Goal: Answer question/provide support: Share knowledge or assist other users

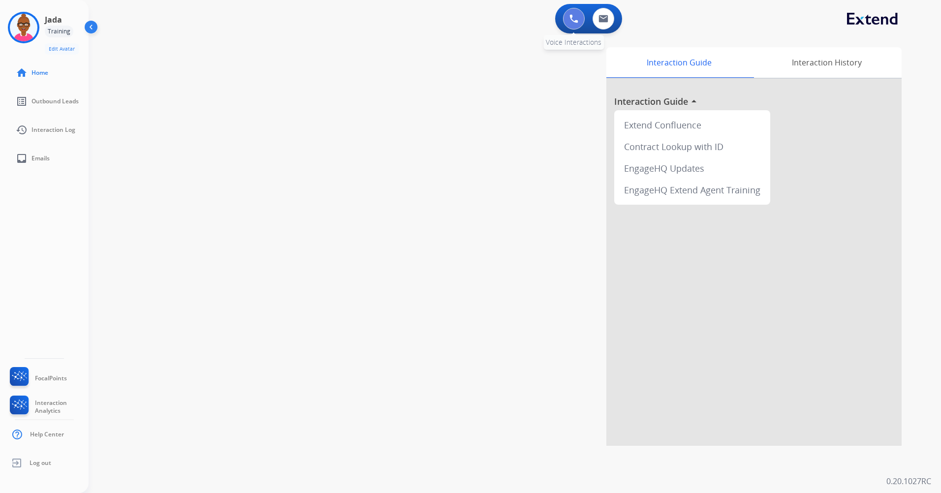
click at [569, 23] on img at bounding box center [573, 18] width 9 height 9
click at [36, 151] on link "inbox Emails" at bounding box center [52, 159] width 89 height 28
select select "**********"
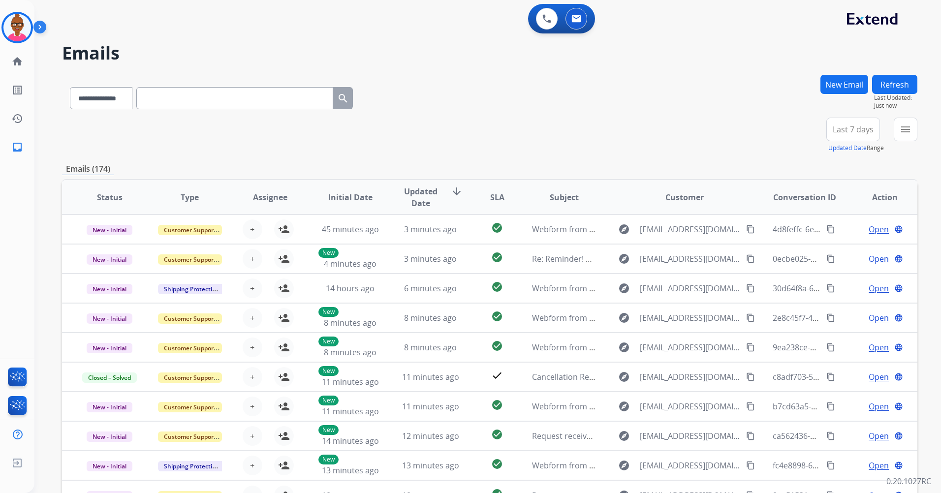
click at [853, 147] on button "Updated Date" at bounding box center [847, 148] width 38 height 8
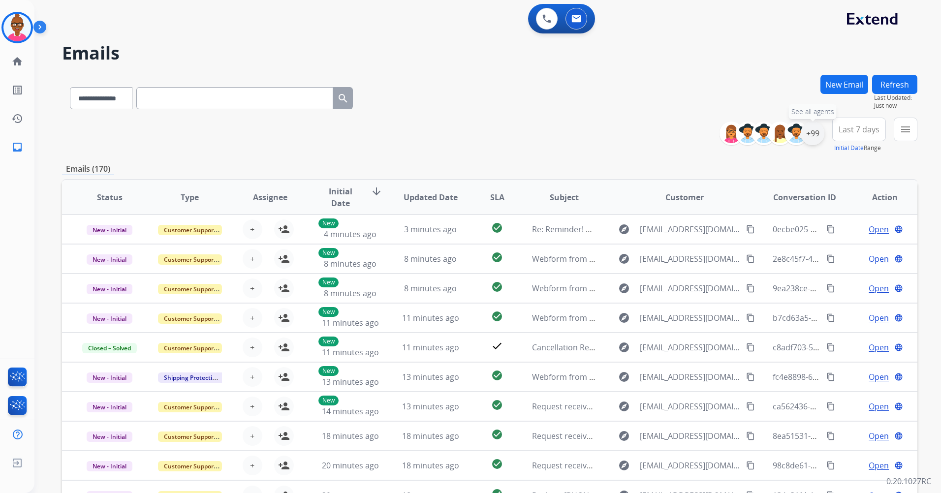
click at [818, 128] on div "+99" at bounding box center [813, 134] width 24 height 24
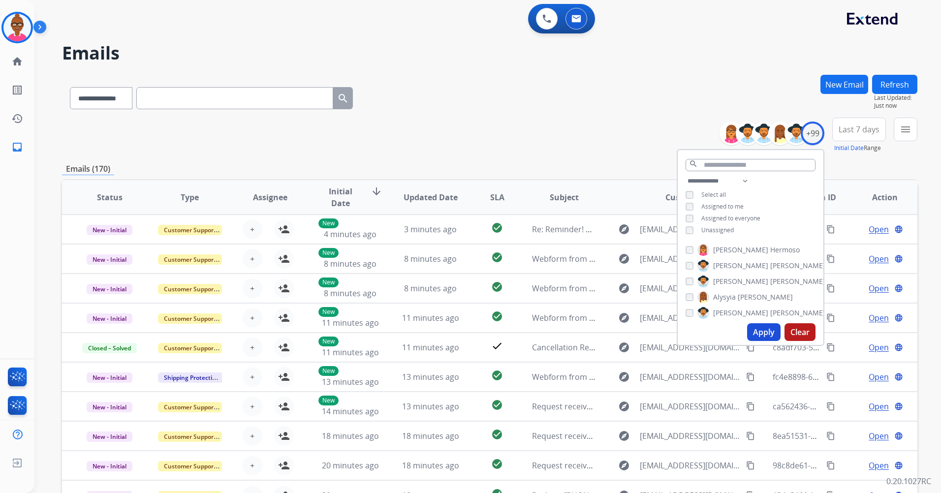
click at [768, 331] on button "Apply" at bounding box center [763, 332] width 33 height 18
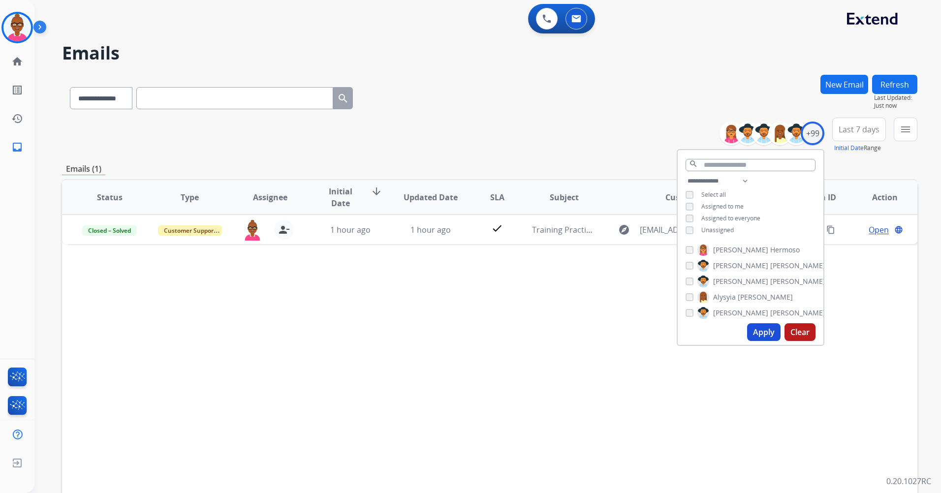
click at [862, 131] on span "Last 7 days" at bounding box center [859, 129] width 41 height 4
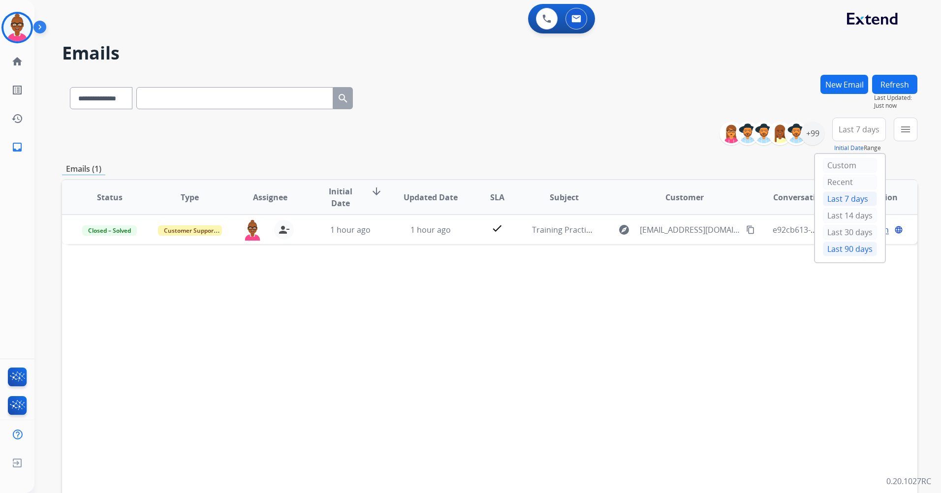
click at [837, 248] on div "Last 90 days" at bounding box center [850, 249] width 54 height 15
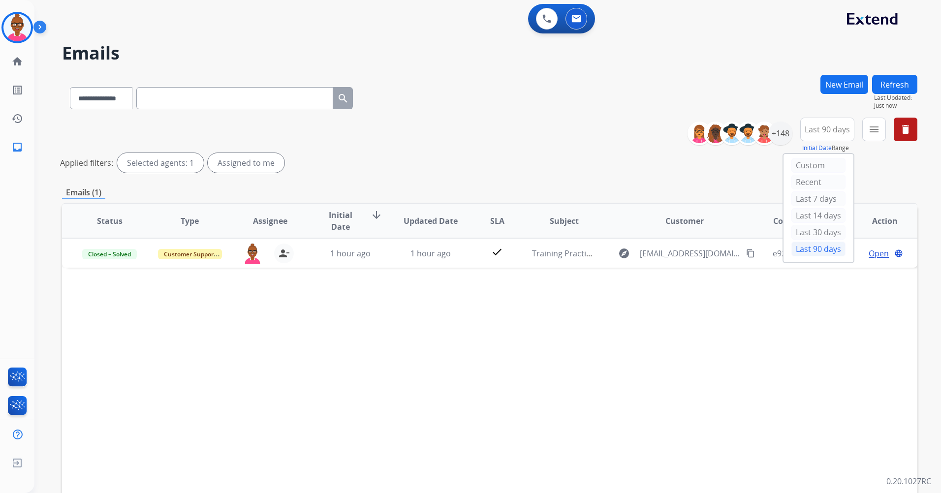
click at [553, 146] on div "**********" at bounding box center [489, 147] width 855 height 59
click at [778, 137] on div "+148" at bounding box center [781, 134] width 24 height 24
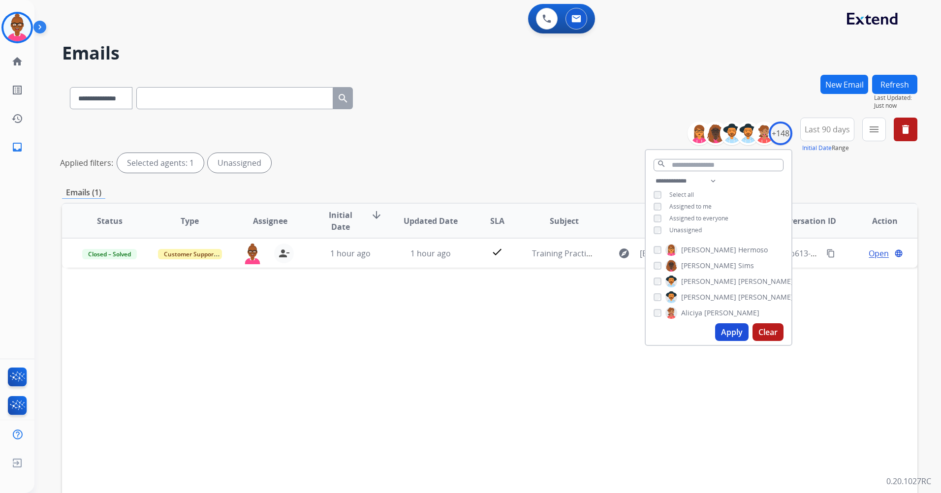
click at [741, 331] on button "Apply" at bounding box center [731, 332] width 33 height 18
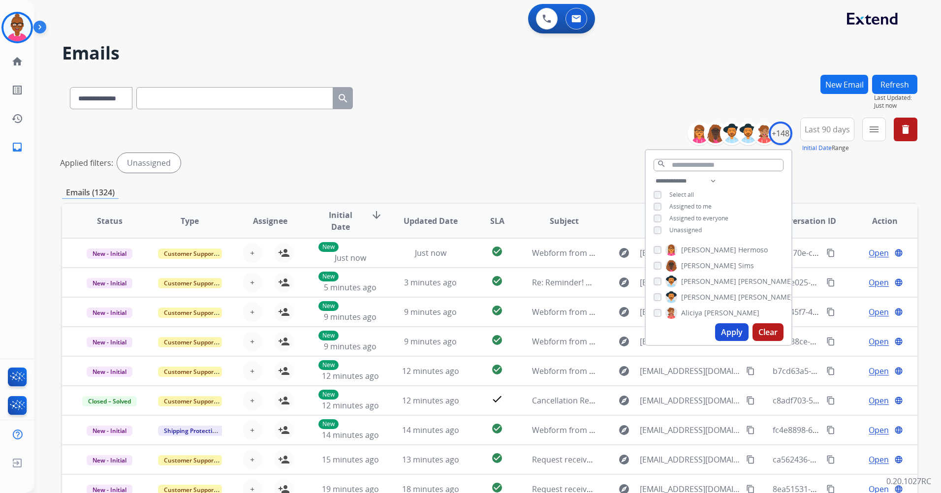
click at [832, 179] on div "**********" at bounding box center [489, 329] width 855 height 509
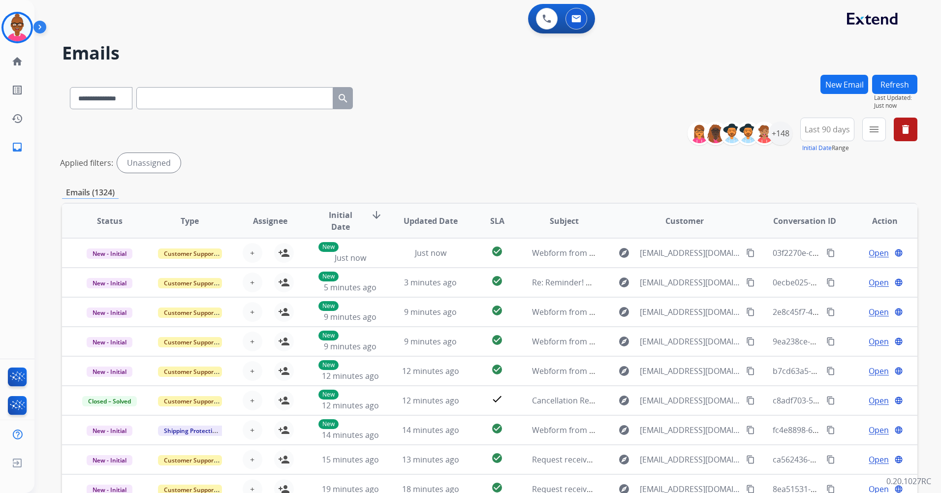
click at [581, 99] on div "**********" at bounding box center [489, 96] width 855 height 43
click at [880, 133] on button "menu Filters" at bounding box center [874, 130] width 24 height 24
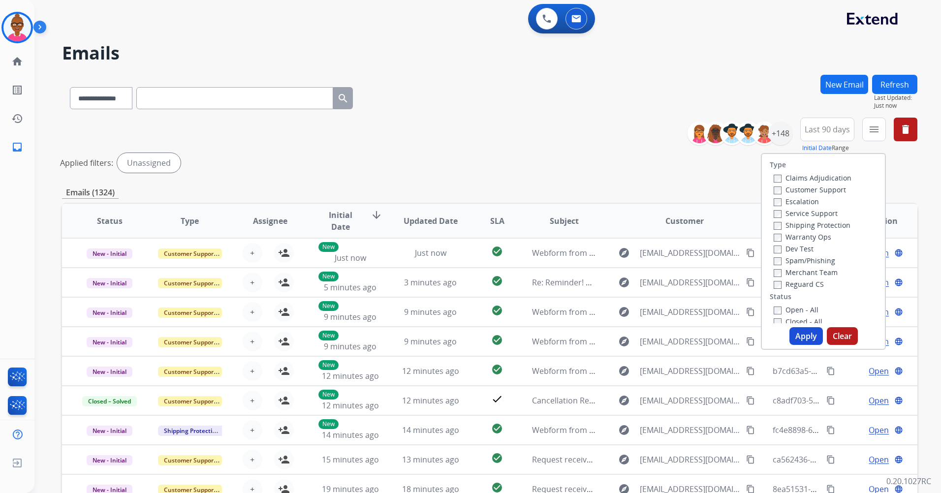
click at [776, 191] on label "Customer Support" at bounding box center [810, 189] width 72 height 9
click at [801, 341] on button "Apply" at bounding box center [805, 336] width 33 height 18
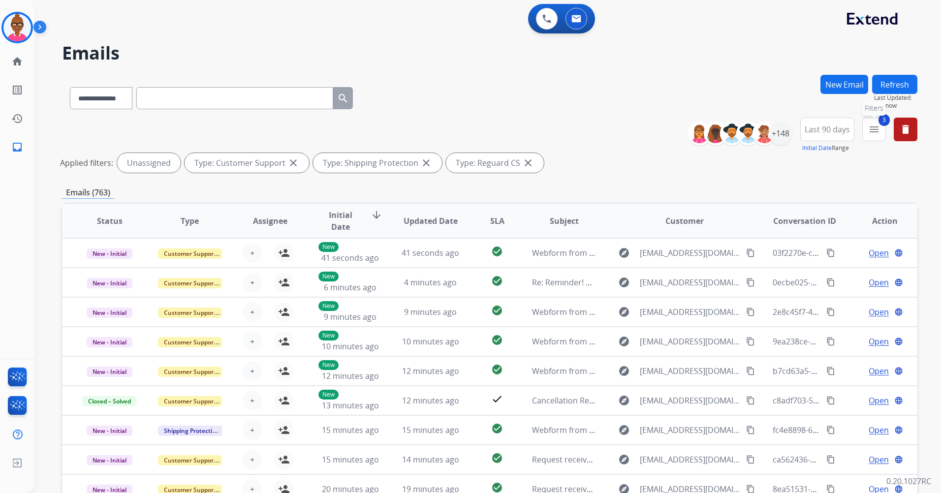
click at [870, 132] on mat-icon "menu" at bounding box center [874, 130] width 12 height 12
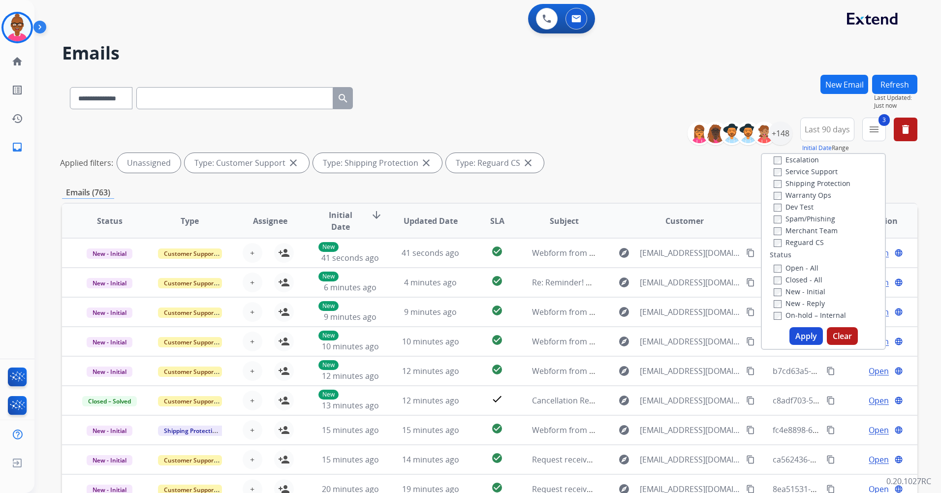
scroll to position [98, 0]
click at [800, 335] on button "Apply" at bounding box center [805, 336] width 33 height 18
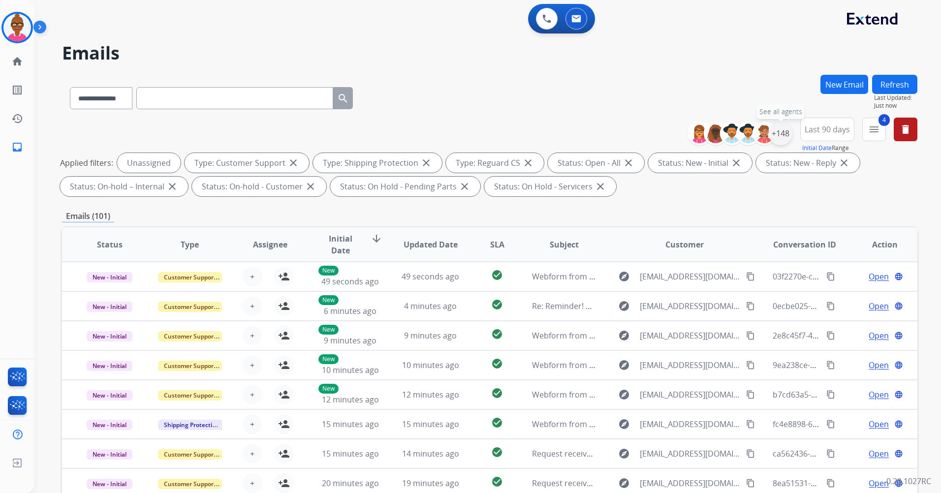
click at [790, 137] on div "+148" at bounding box center [781, 134] width 24 height 24
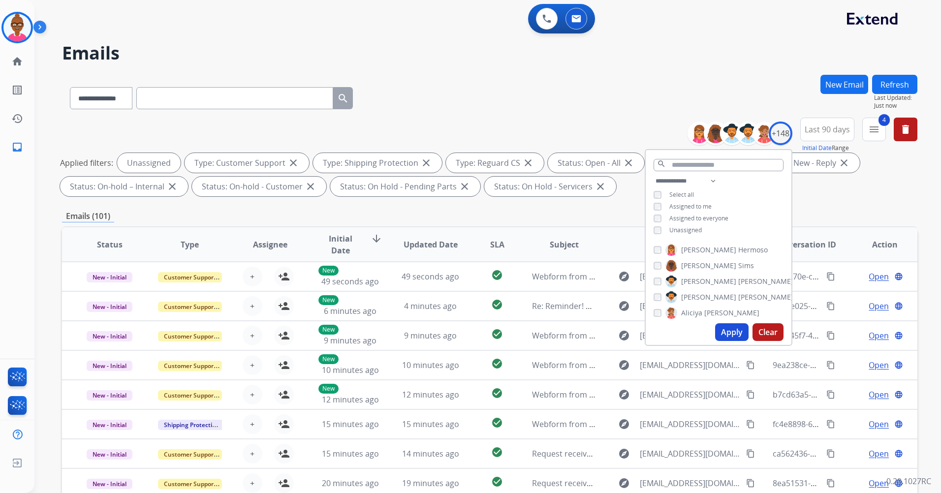
click at [782, 85] on div "**********" at bounding box center [489, 96] width 855 height 43
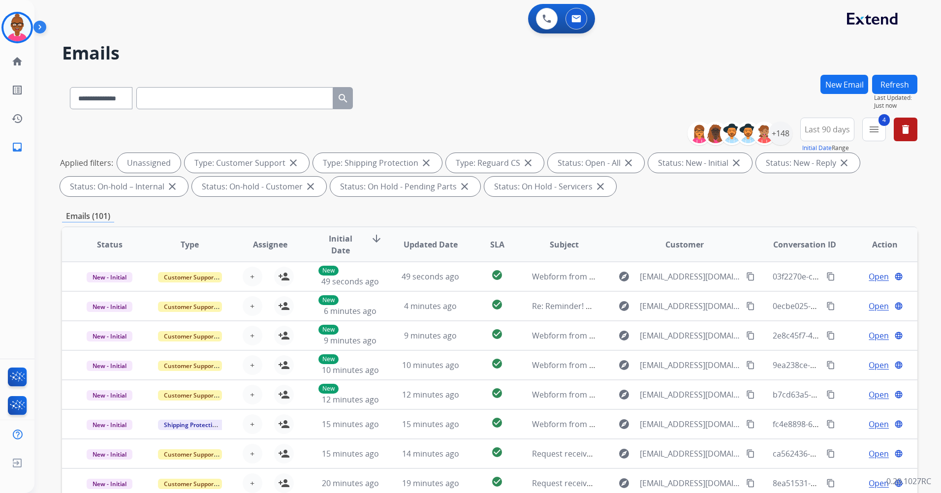
click at [827, 131] on span "Last 90 days" at bounding box center [827, 129] width 45 height 4
click at [879, 137] on button "4 menu Filters" at bounding box center [874, 130] width 24 height 24
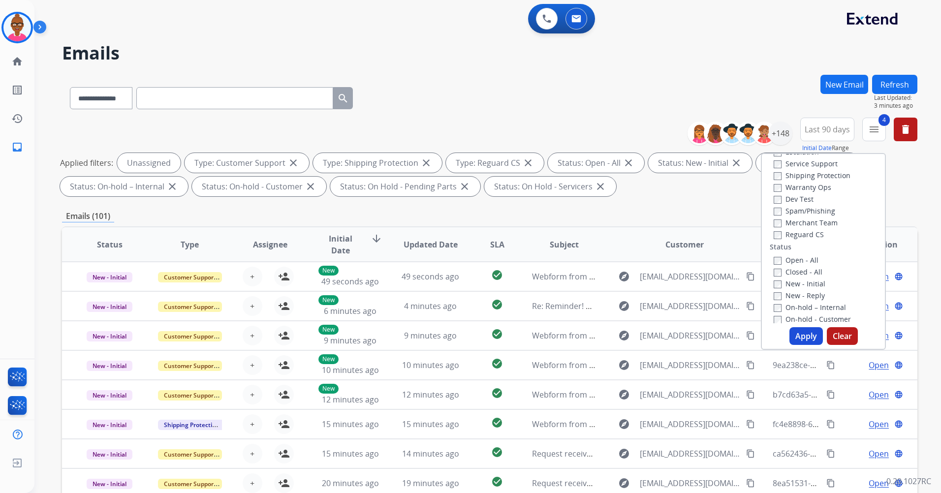
scroll to position [49, 0]
click at [802, 338] on button "Apply" at bounding box center [805, 336] width 33 height 18
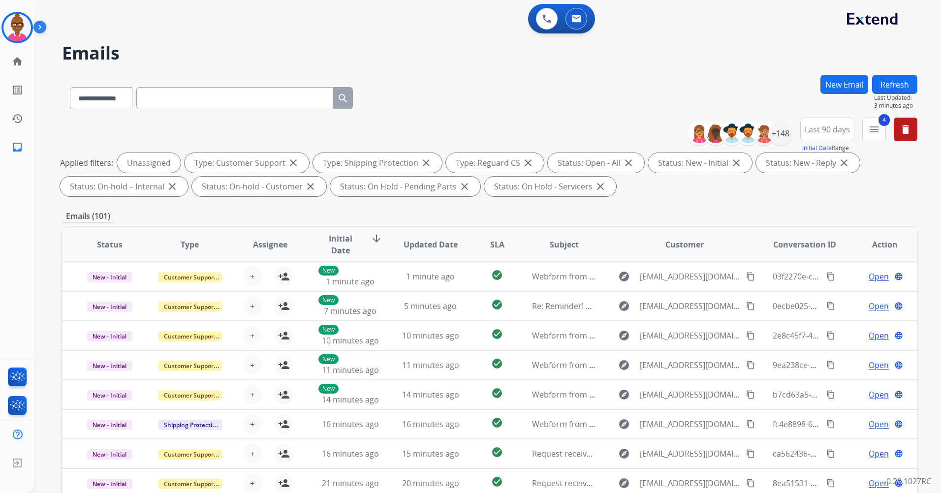
click at [366, 239] on span "Initial Date arrow_downward" at bounding box center [350, 245] width 64 height 24
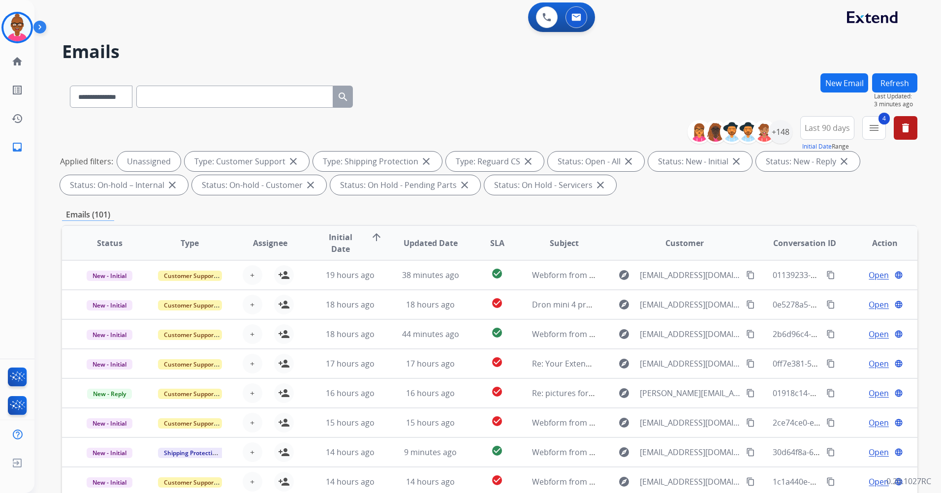
scroll to position [0, 0]
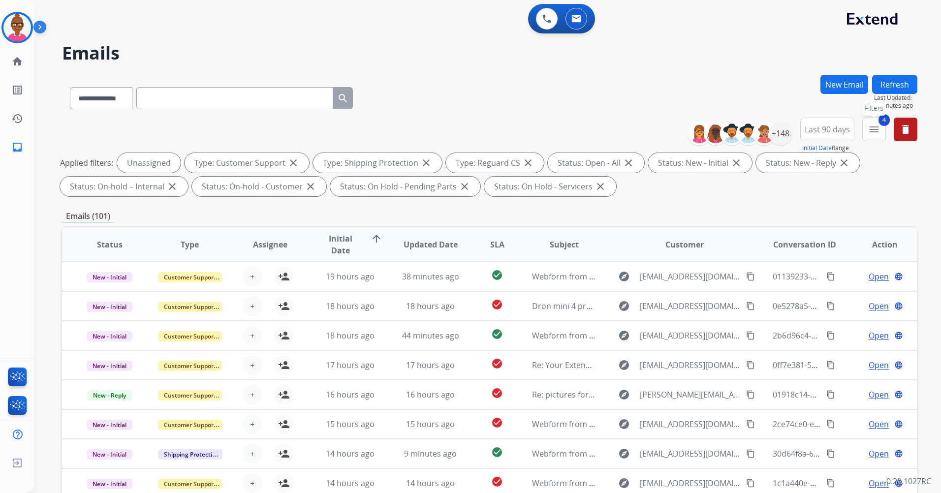
click at [873, 135] on mat-icon "menu" at bounding box center [874, 130] width 12 height 12
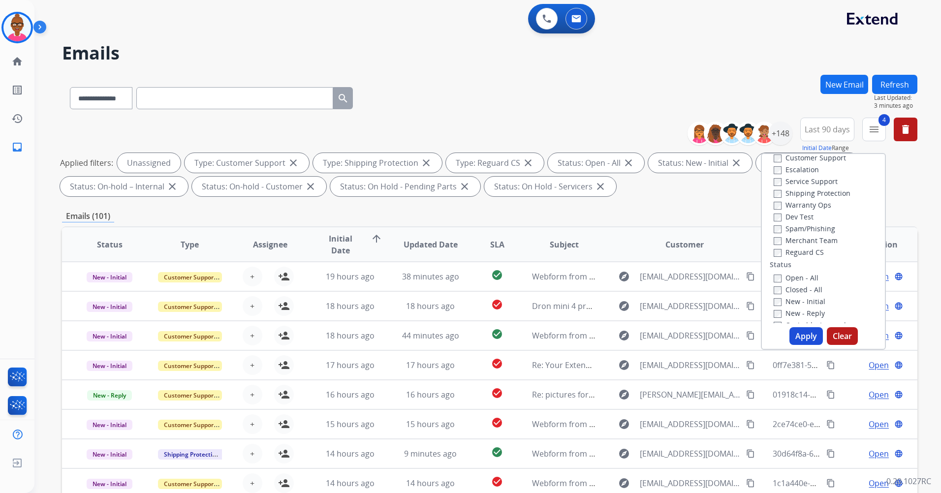
scroll to position [49, 0]
click at [807, 330] on button "Apply" at bounding box center [805, 336] width 33 height 18
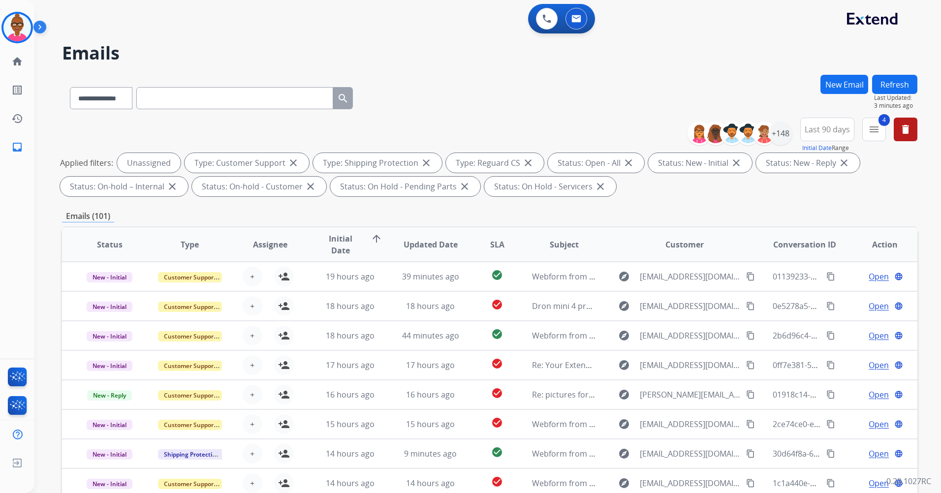
click at [333, 240] on span "Initial Date" at bounding box center [340, 245] width 44 height 24
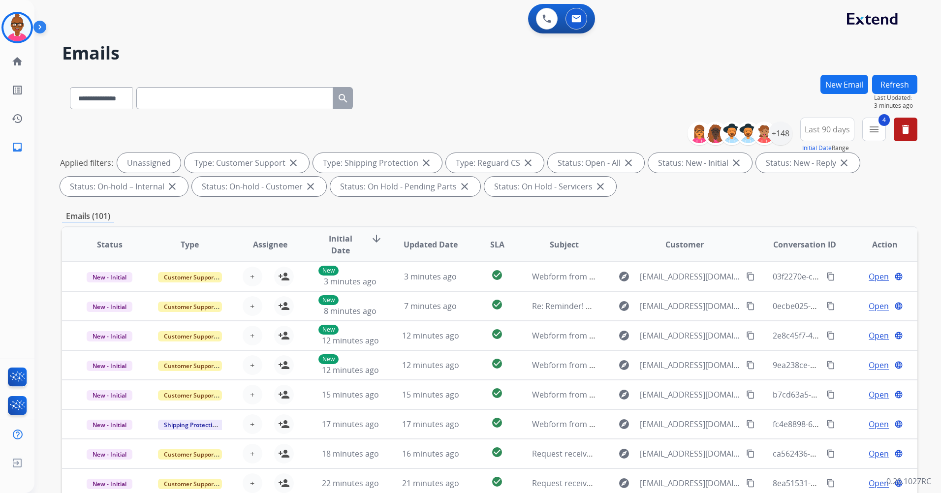
click at [350, 248] on span "Initial Date" at bounding box center [340, 245] width 44 height 24
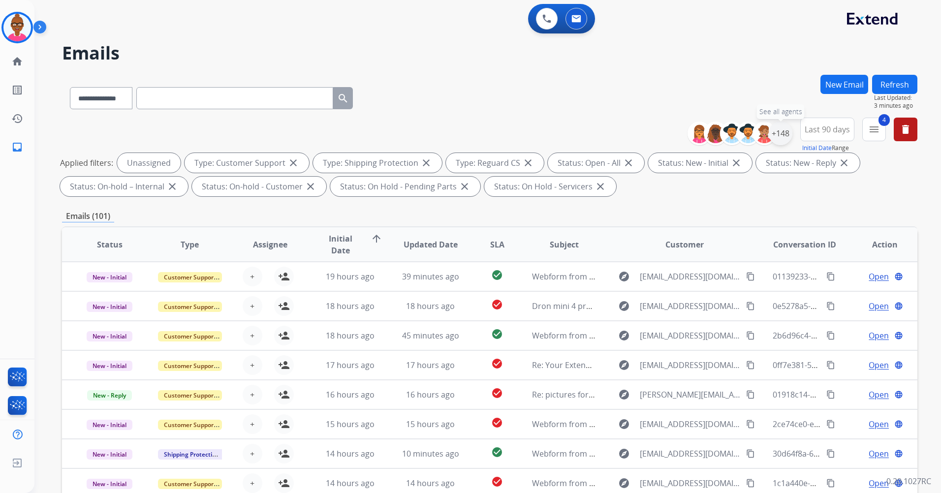
click at [787, 130] on div "+148" at bounding box center [781, 134] width 24 height 24
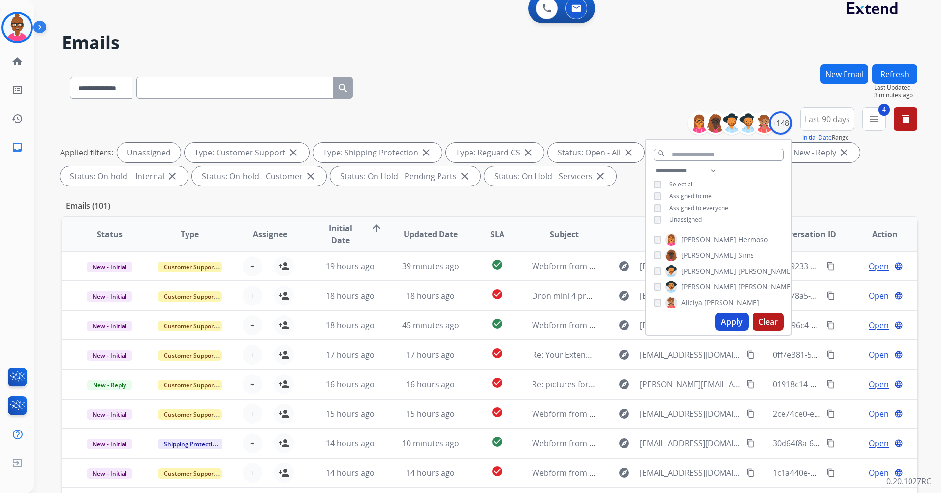
scroll to position [0, 0]
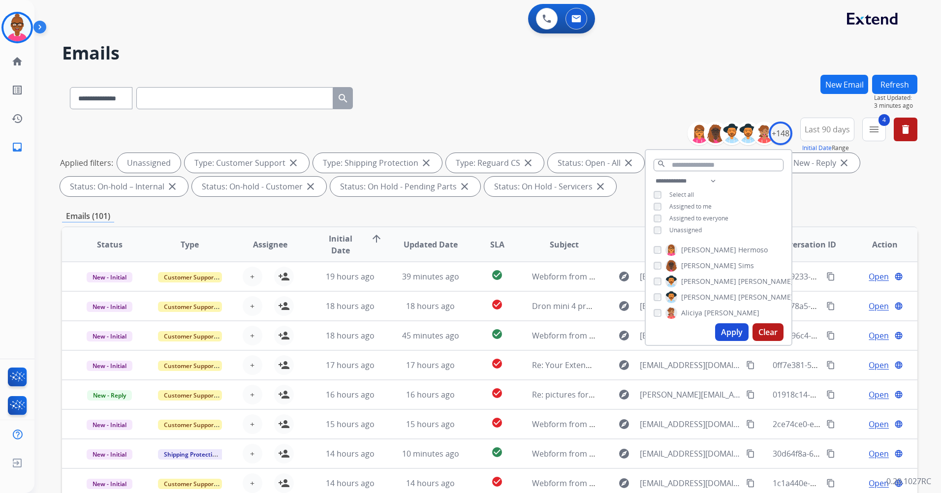
click at [586, 82] on div "**********" at bounding box center [489, 96] width 855 height 43
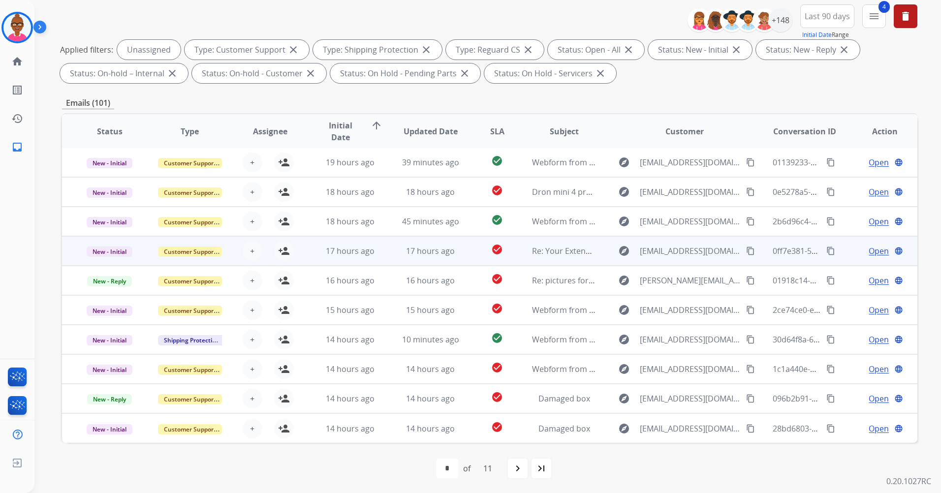
scroll to position [114, 0]
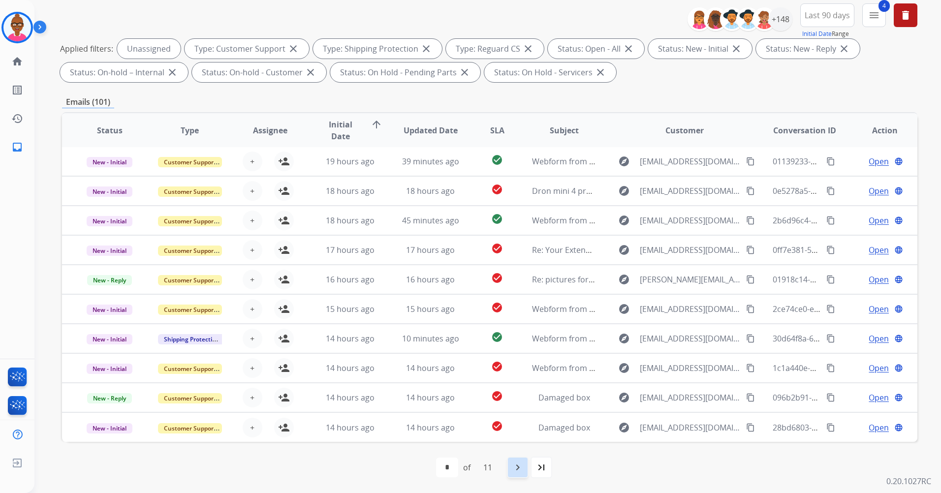
click at [511, 464] on div "navigate_next" at bounding box center [518, 468] width 22 height 22
drag, startPoint x: 571, startPoint y: 362, endPoint x: 580, endPoint y: 100, distance: 262.5
click at [580, 100] on div "Emails (102)" at bounding box center [489, 102] width 855 height 12
click at [545, 466] on mat-icon "navigate_next" at bounding box center [539, 468] width 12 height 12
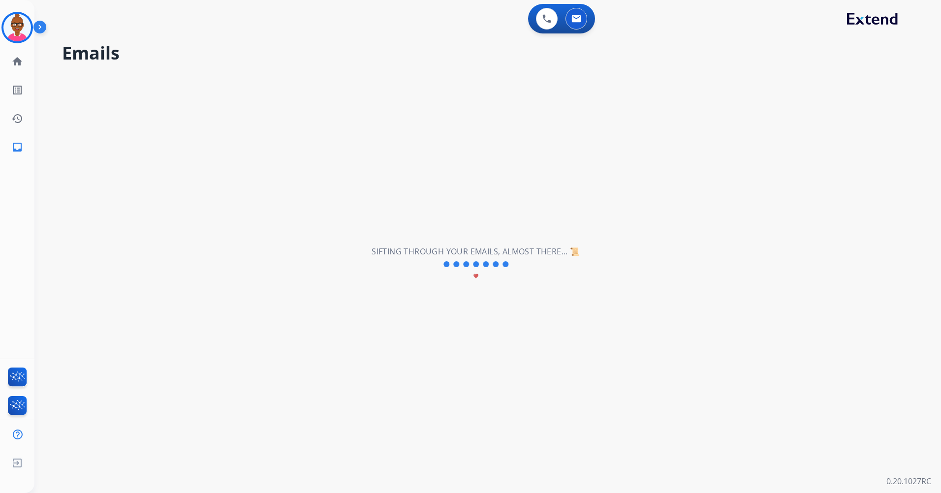
scroll to position [0, 0]
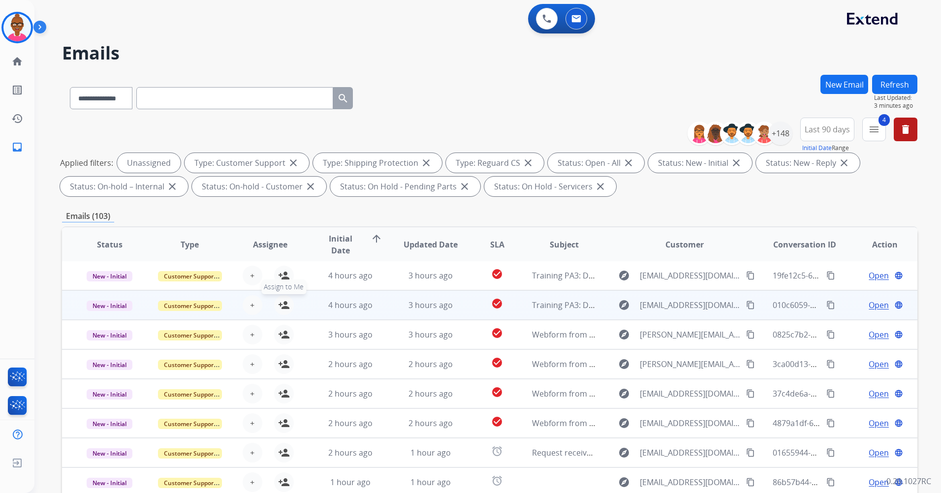
click at [280, 307] on mat-icon "person_add" at bounding box center [284, 305] width 12 height 12
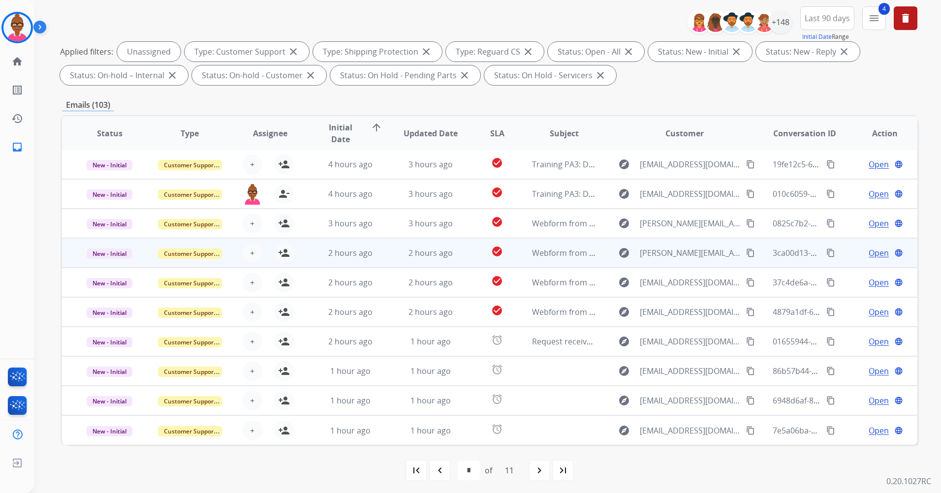
scroll to position [114, 0]
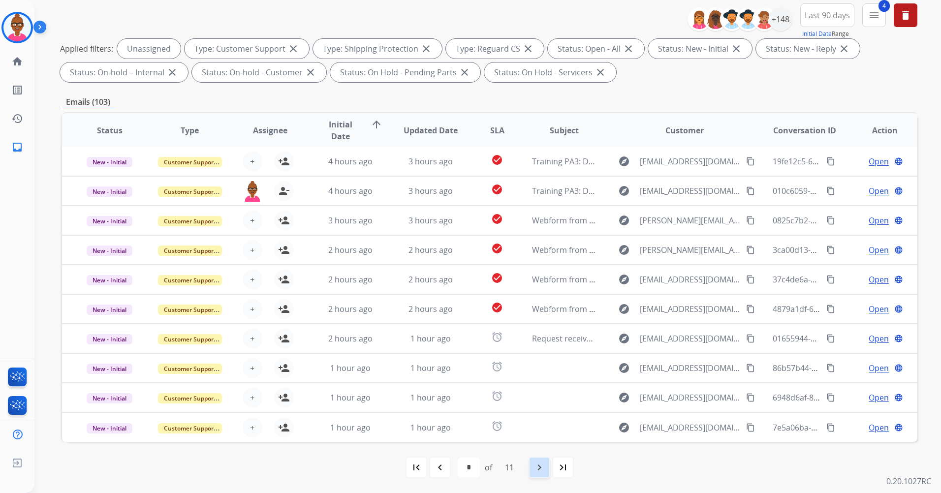
click at [536, 468] on mat-icon "navigate_next" at bounding box center [539, 468] width 12 height 12
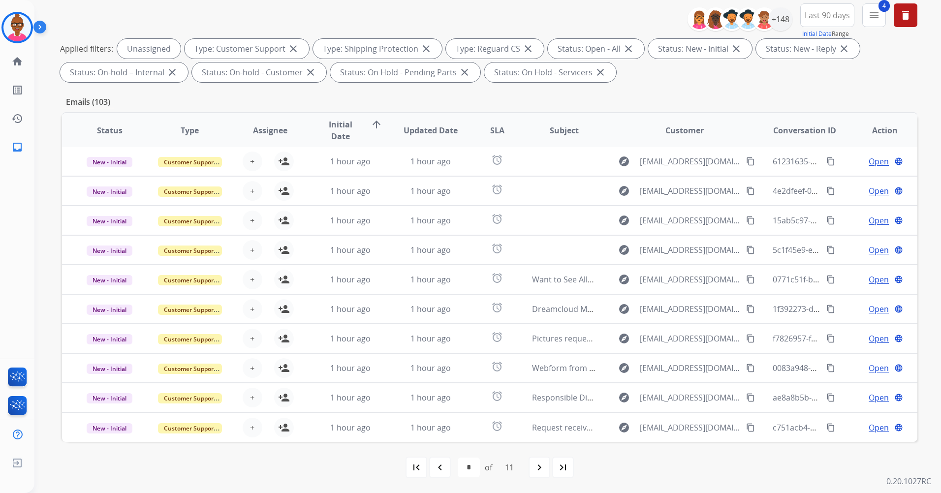
click at [546, 462] on div "navigate_next" at bounding box center [540, 468] width 22 height 22
click at [543, 469] on mat-icon "navigate_next" at bounding box center [539, 468] width 12 height 12
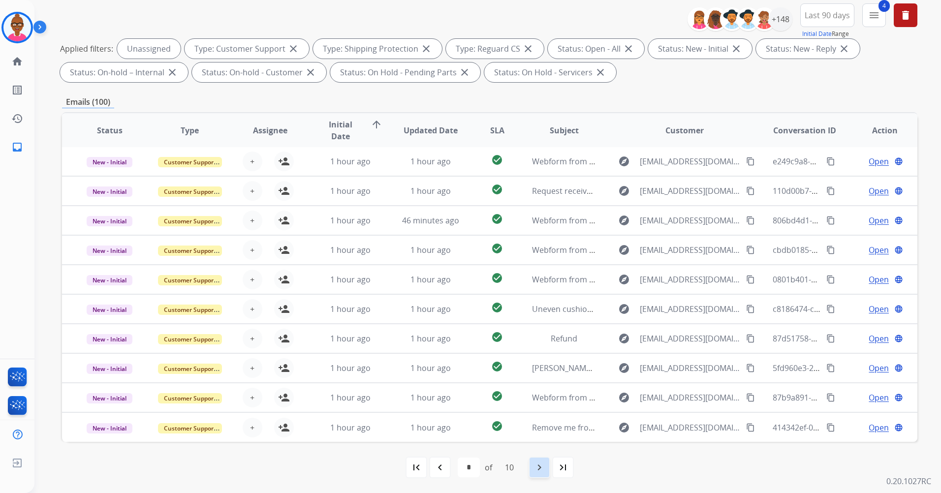
click at [540, 460] on div "navigate_next" at bounding box center [540, 468] width 22 height 22
click at [541, 466] on mat-icon "navigate_next" at bounding box center [539, 468] width 12 height 12
click at [545, 467] on mat-icon "navigate_next" at bounding box center [539, 468] width 12 height 12
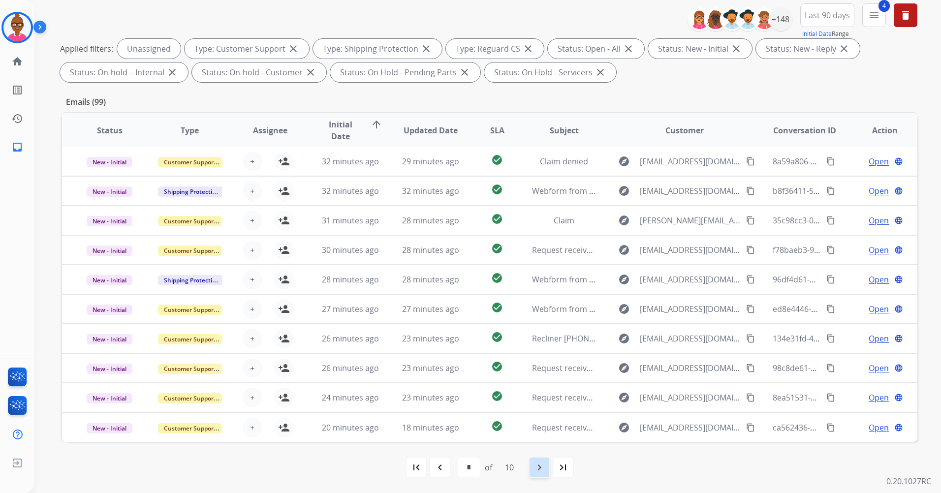
click at [538, 468] on mat-icon "navigate_next" at bounding box center [539, 468] width 12 height 12
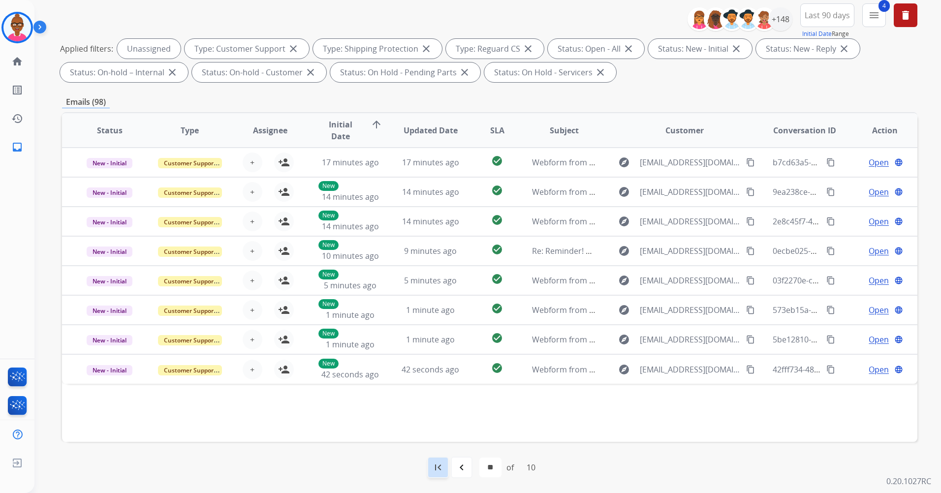
click at [446, 473] on div "first_page" at bounding box center [438, 468] width 22 height 22
select select "*"
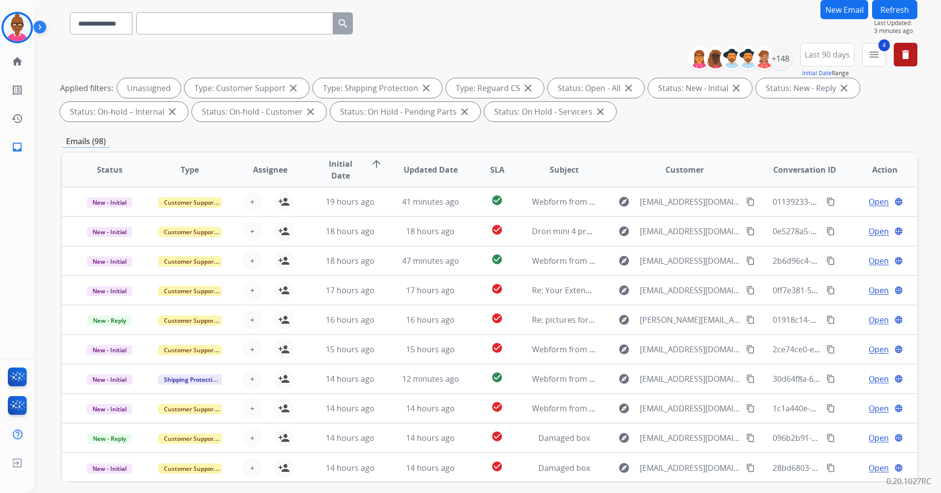
scroll to position [0, 0]
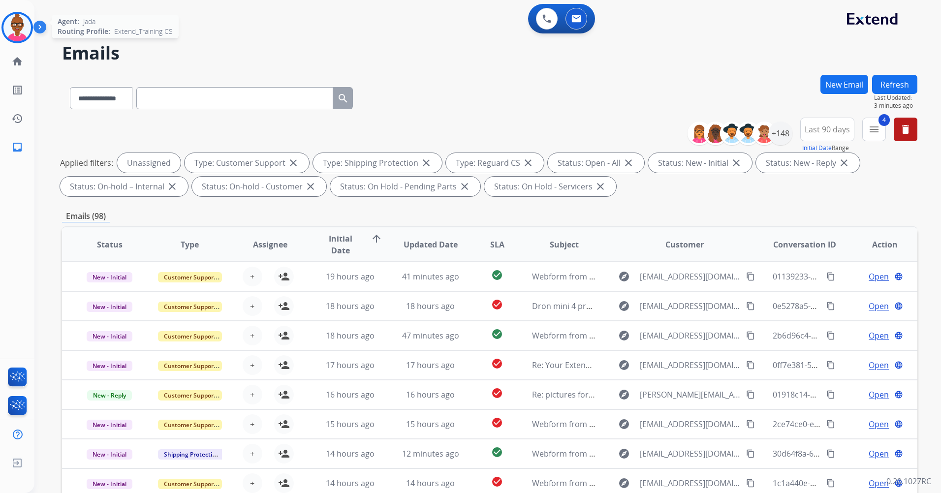
click at [17, 32] on img at bounding box center [17, 28] width 28 height 28
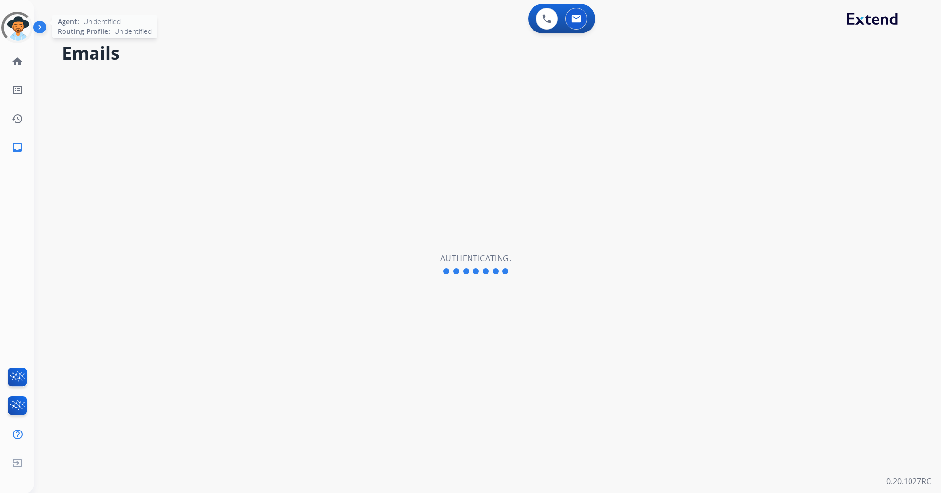
select select "**********"
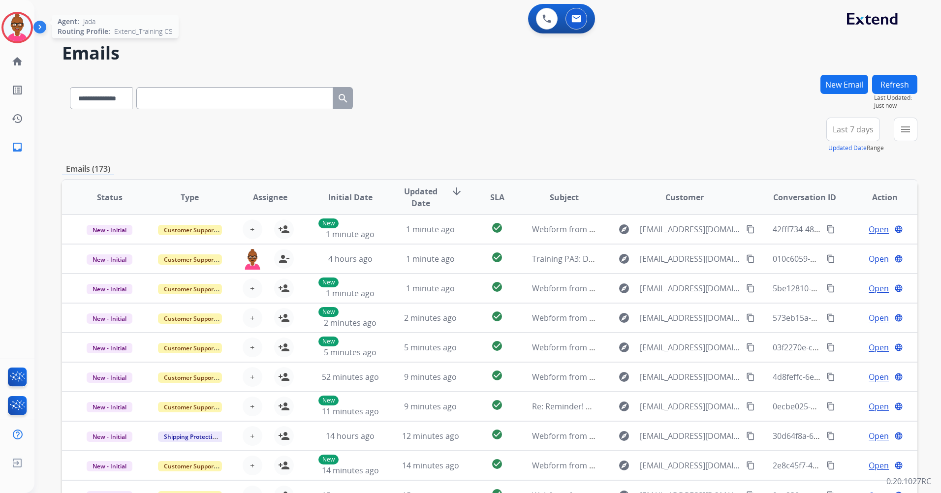
click at [16, 26] on img at bounding box center [17, 28] width 28 height 28
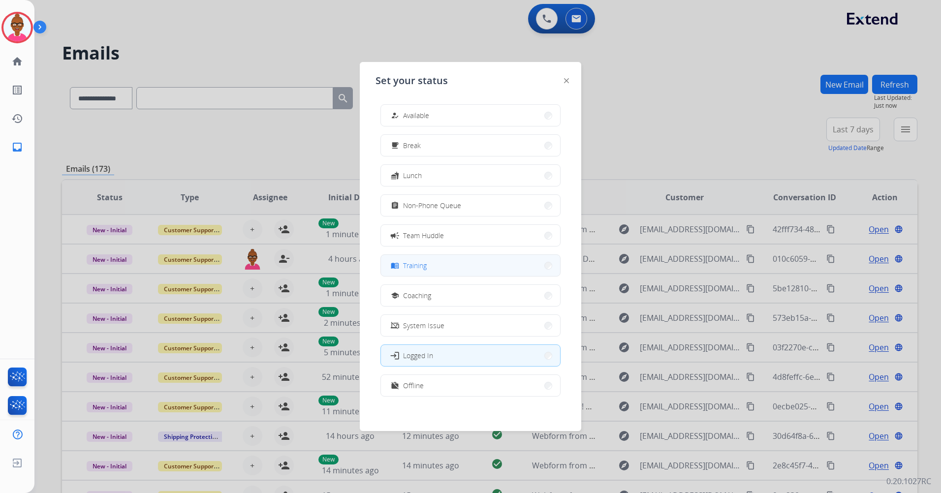
click at [442, 269] on button "menu_book Training" at bounding box center [470, 265] width 179 height 21
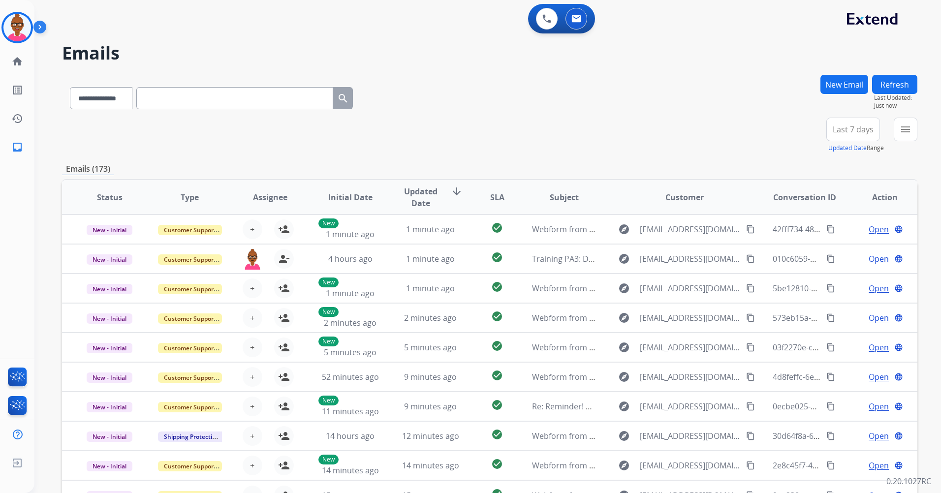
click at [546, 129] on div "**********" at bounding box center [489, 135] width 855 height 35
click at [810, 136] on div "+99" at bounding box center [807, 134] width 24 height 24
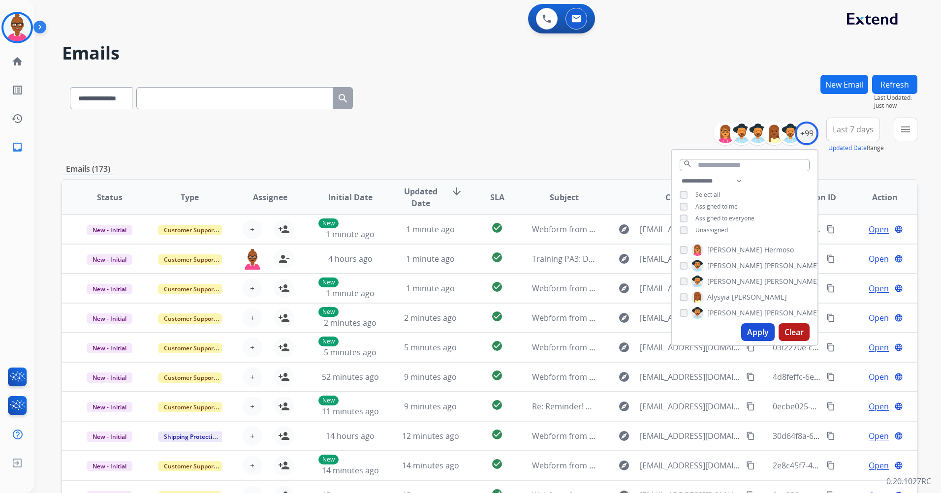
click at [760, 333] on button "Apply" at bounding box center [757, 332] width 33 height 18
drag, startPoint x: 811, startPoint y: 134, endPoint x: 817, endPoint y: 130, distance: 7.1
click at [811, 134] on div "+99" at bounding box center [807, 134] width 24 height 24
click at [813, 132] on div "+99" at bounding box center [807, 134] width 24 height 24
click at [851, 127] on span "Last 7 days" at bounding box center [853, 129] width 41 height 4
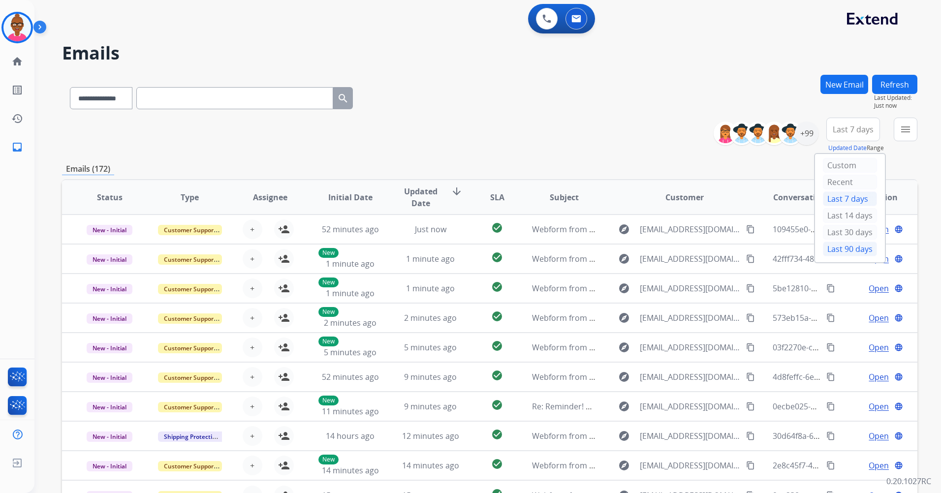
click at [843, 248] on div "Last 90 days" at bounding box center [850, 249] width 54 height 15
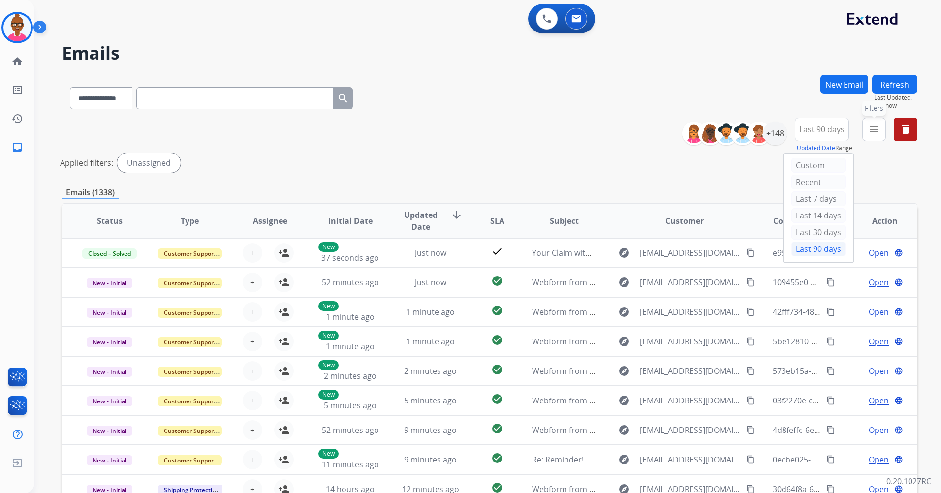
click at [868, 128] on mat-icon "menu" at bounding box center [874, 130] width 12 height 12
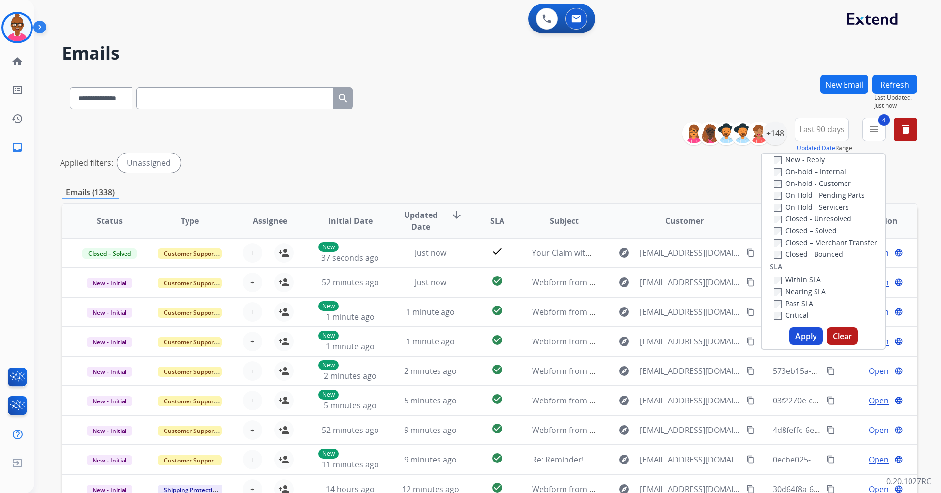
scroll to position [197, 0]
click at [802, 332] on button "Apply" at bounding box center [805, 336] width 33 height 18
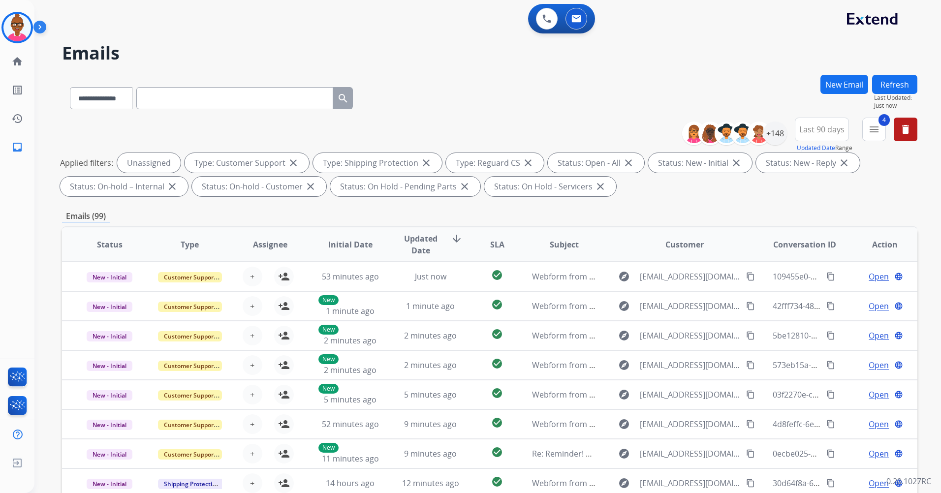
click at [417, 246] on span "Updated Date" at bounding box center [421, 245] width 44 height 24
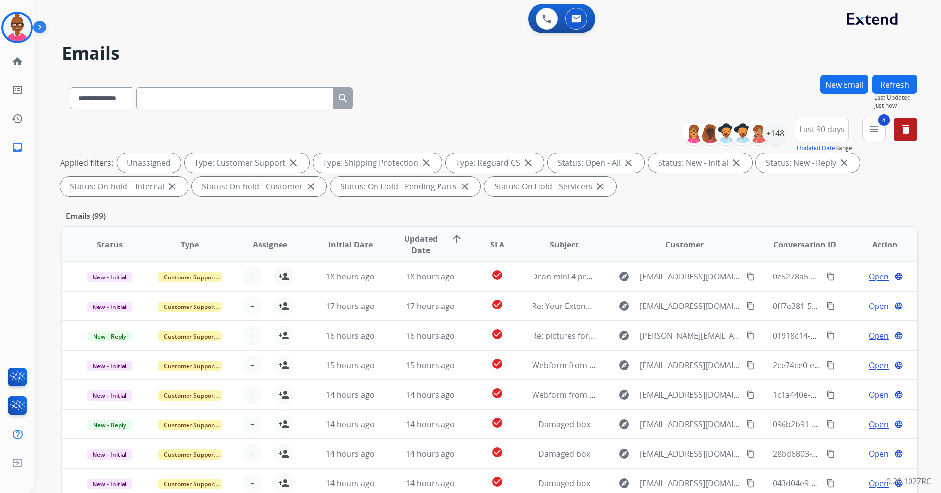
click at [417, 246] on span "Updated Date" at bounding box center [421, 245] width 44 height 24
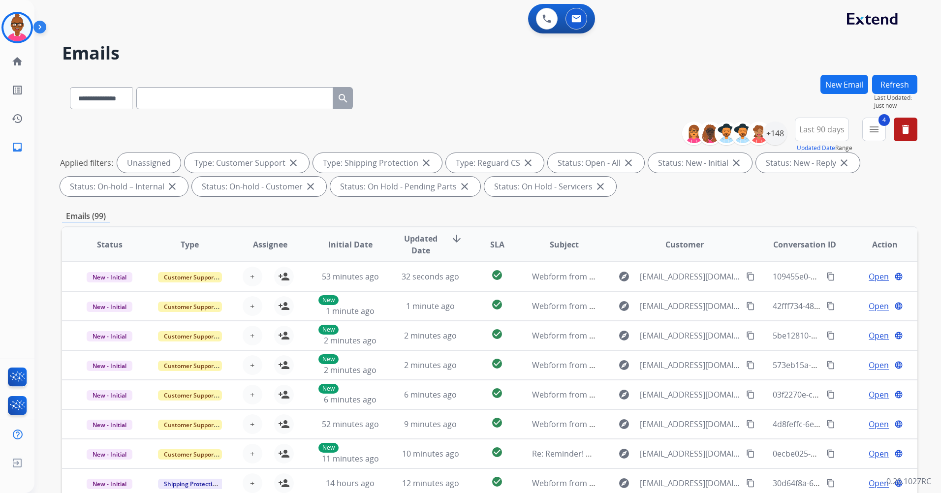
click at [417, 246] on span "Updated Date" at bounding box center [421, 245] width 44 height 24
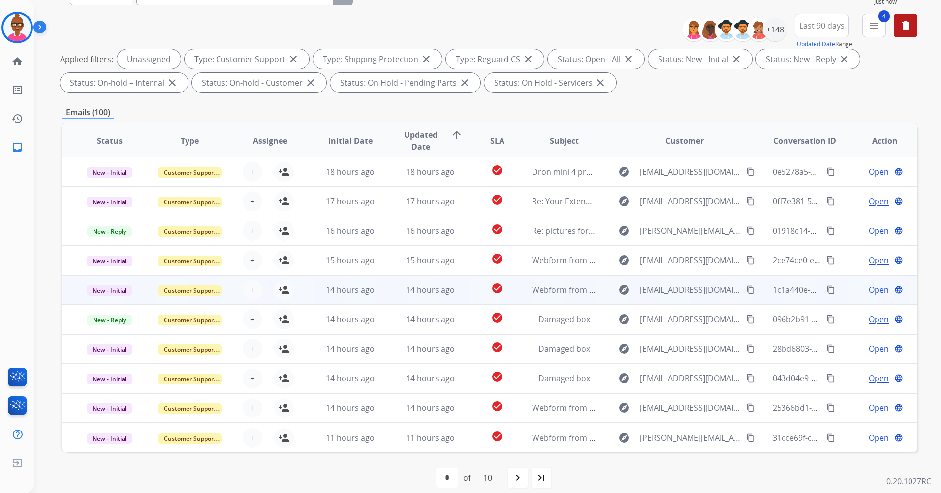
scroll to position [114, 0]
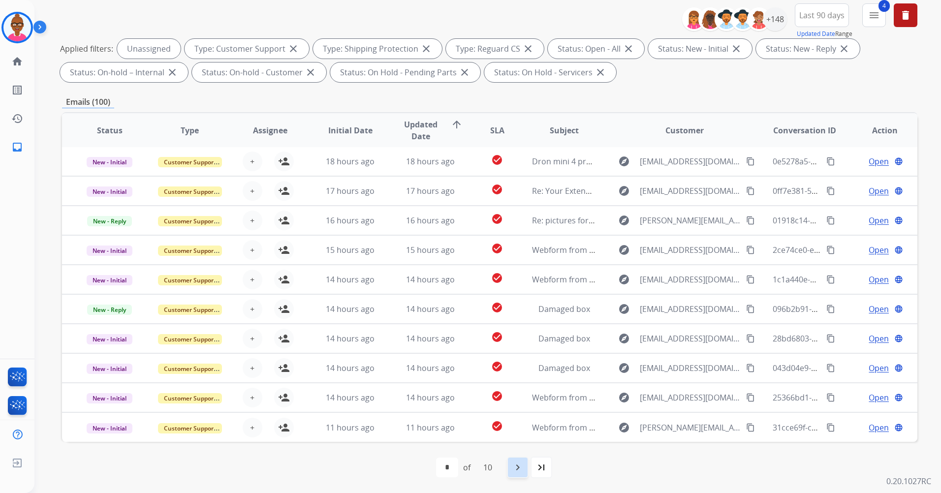
click at [514, 468] on mat-icon "navigate_next" at bounding box center [518, 468] width 12 height 12
click at [538, 469] on mat-icon "navigate_next" at bounding box center [539, 468] width 12 height 12
select select "*"
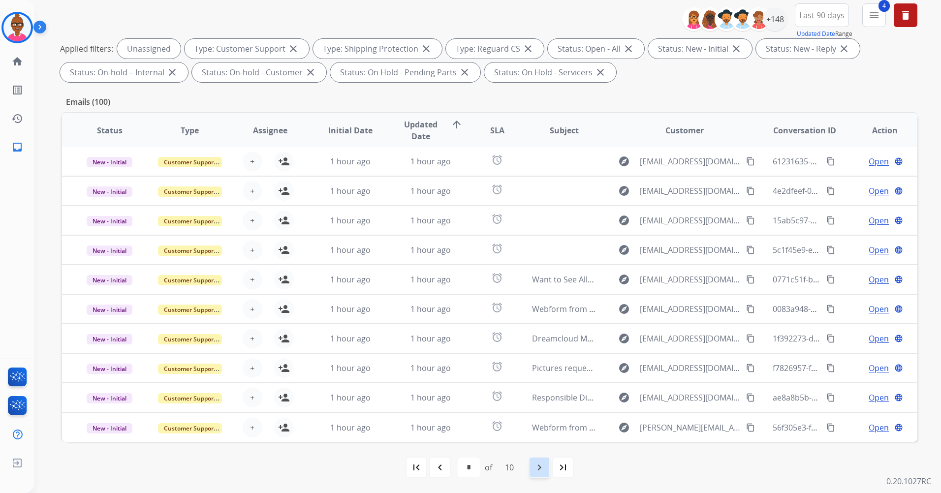
click at [542, 464] on mat-icon "navigate_next" at bounding box center [539, 468] width 12 height 12
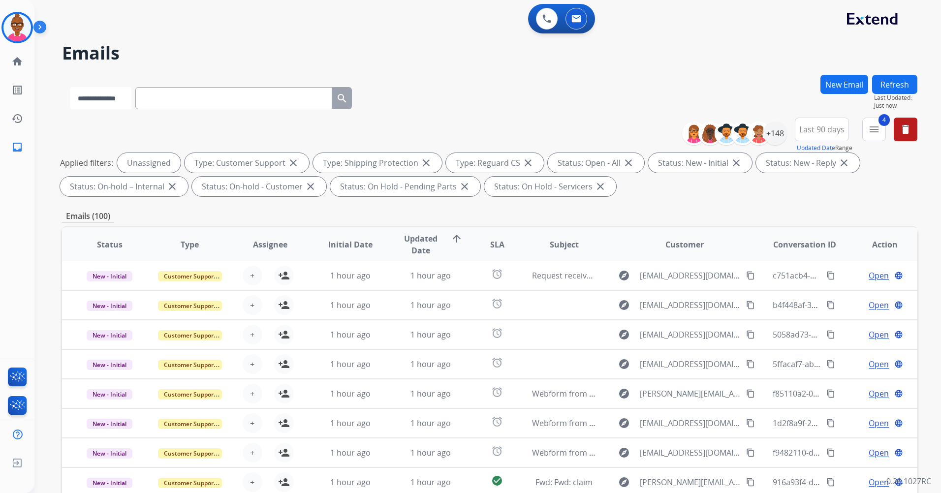
click at [116, 99] on select "**********" at bounding box center [101, 98] width 62 height 22
select select "*******"
click at [70, 87] on select "**********" at bounding box center [101, 98] width 62 height 22
click at [180, 97] on input "text" at bounding box center [234, 98] width 197 height 22
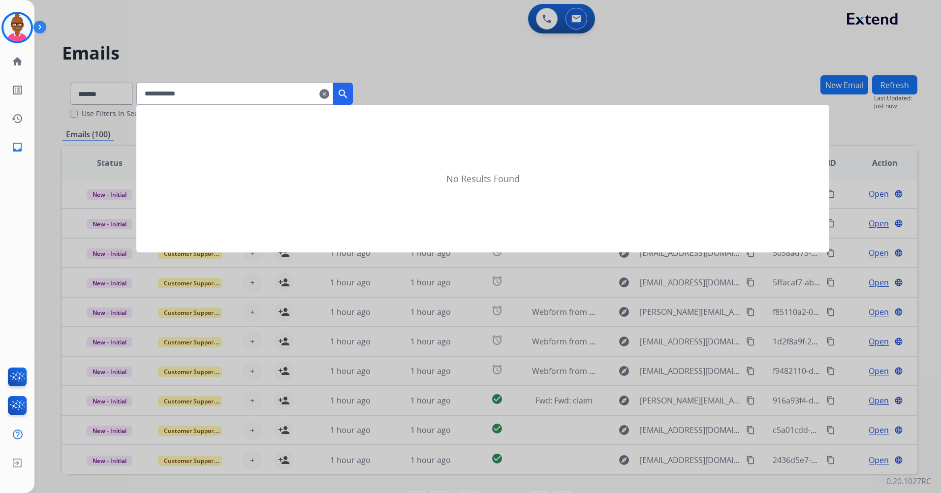
type input "**********"
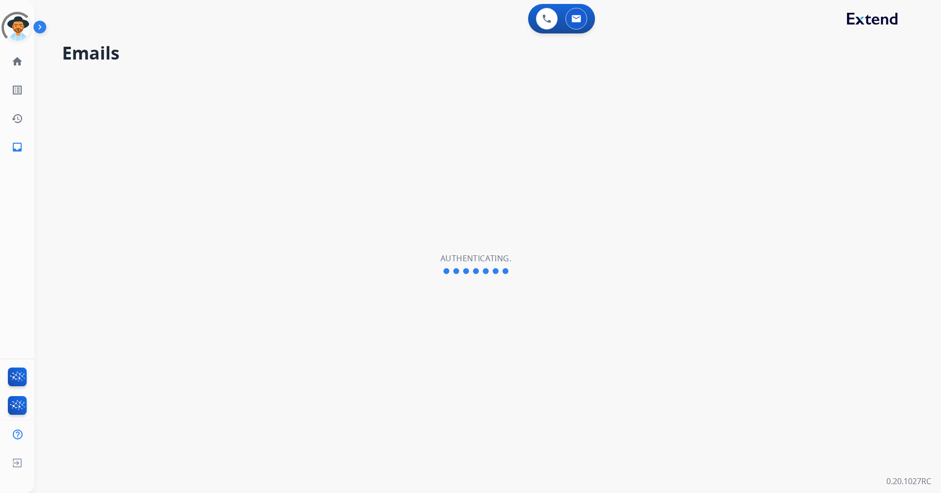
select select "**********"
click at [22, 28] on img at bounding box center [17, 28] width 28 height 28
click at [13, 34] on img at bounding box center [17, 28] width 28 height 28
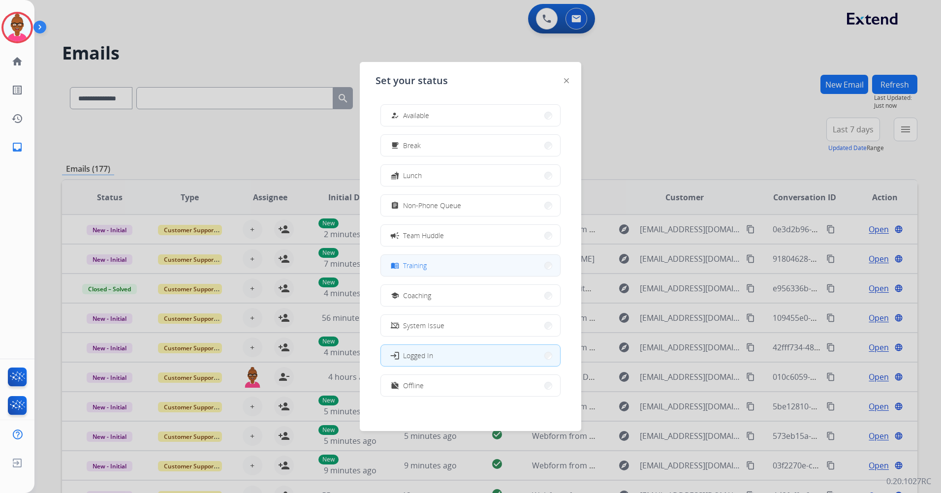
click at [461, 257] on button "menu_book Training" at bounding box center [470, 265] width 179 height 21
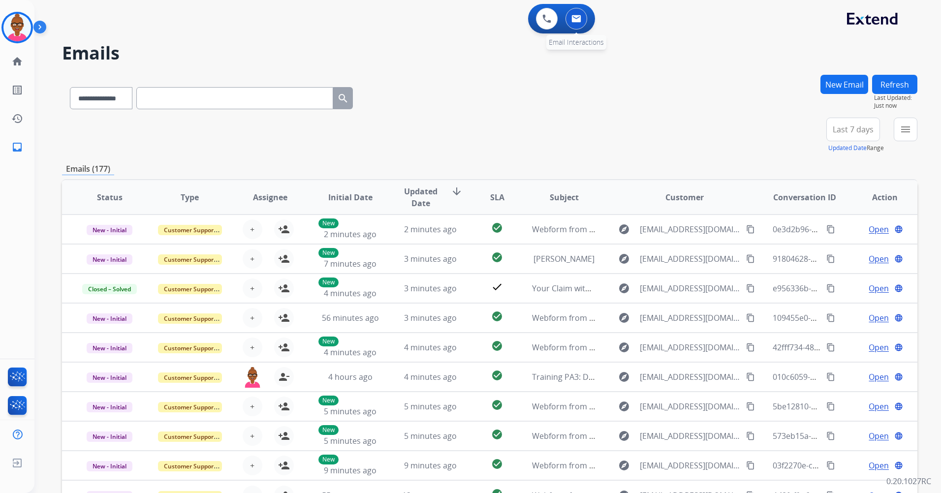
click at [572, 14] on button at bounding box center [576, 19] width 22 height 22
click at [11, 107] on link "history Interaction Log" at bounding box center [17, 119] width 28 height 28
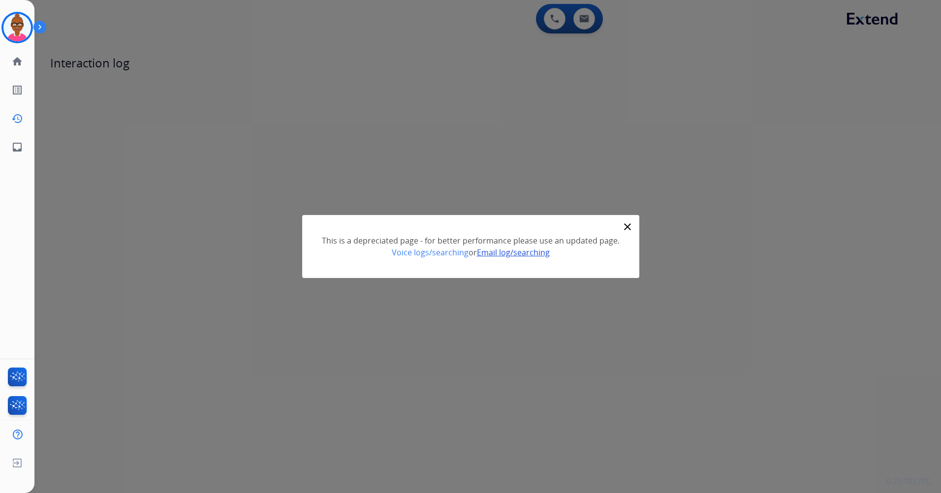
click at [501, 251] on link "Email log/searching" at bounding box center [513, 252] width 73 height 11
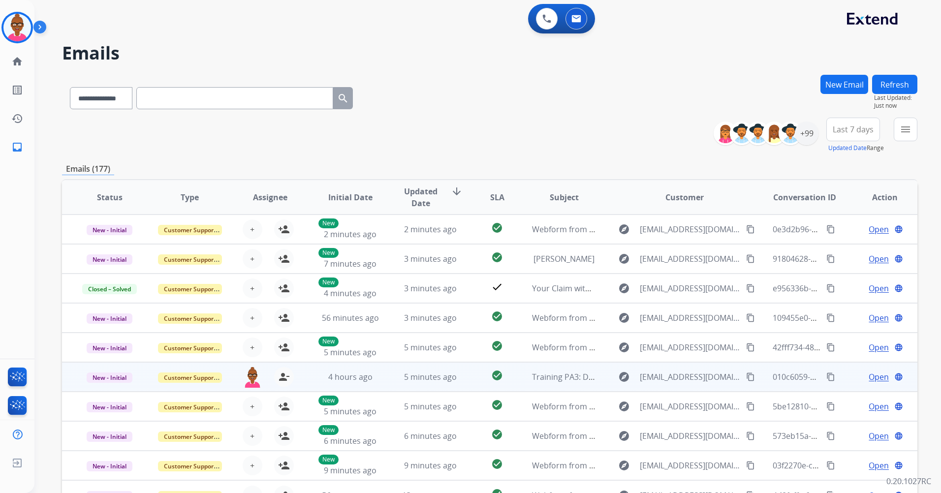
click at [869, 372] on span "Open" at bounding box center [879, 377] width 20 height 12
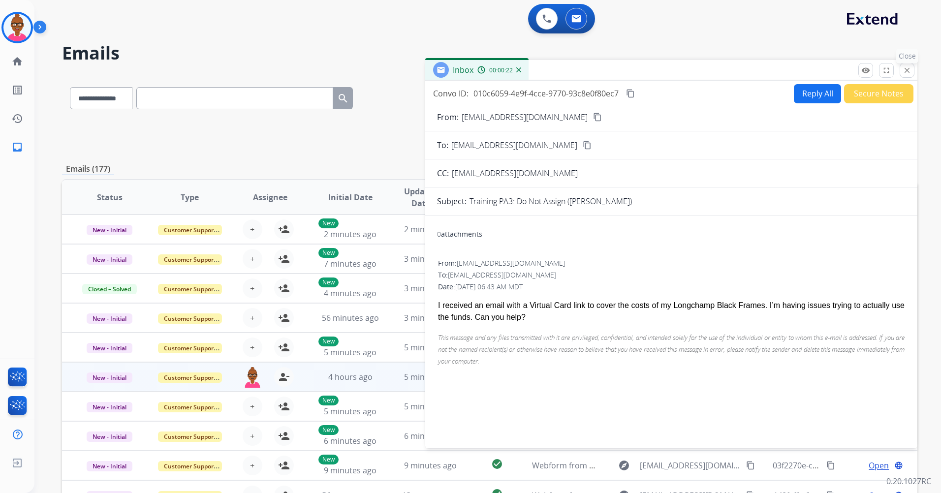
click at [911, 69] on mat-icon "close" at bounding box center [907, 70] width 9 height 9
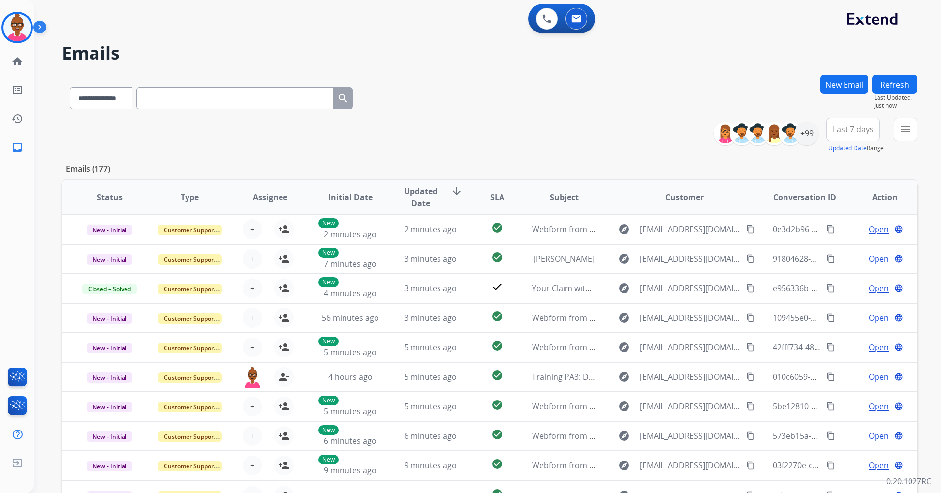
click at [851, 127] on span "Last 7 days" at bounding box center [853, 129] width 41 height 4
click at [846, 247] on div "Last 90 days" at bounding box center [850, 249] width 54 height 15
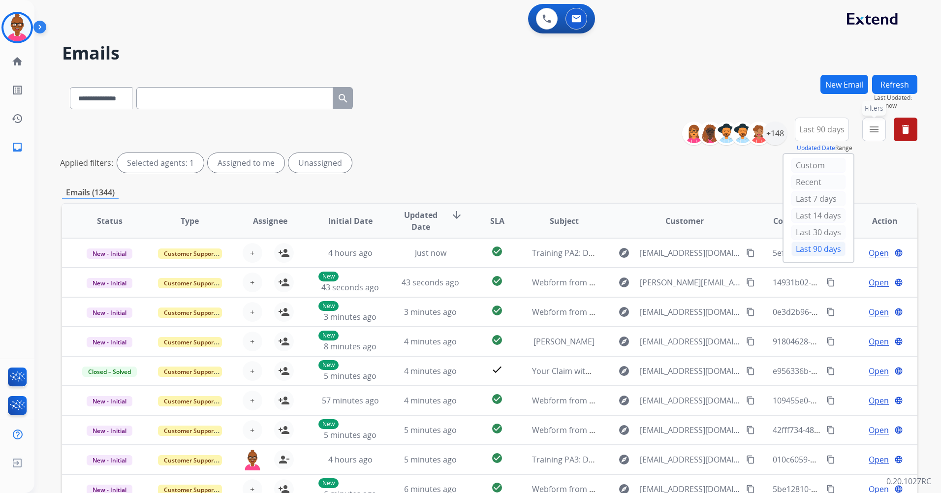
click at [876, 125] on mat-icon "menu" at bounding box center [874, 130] width 12 height 12
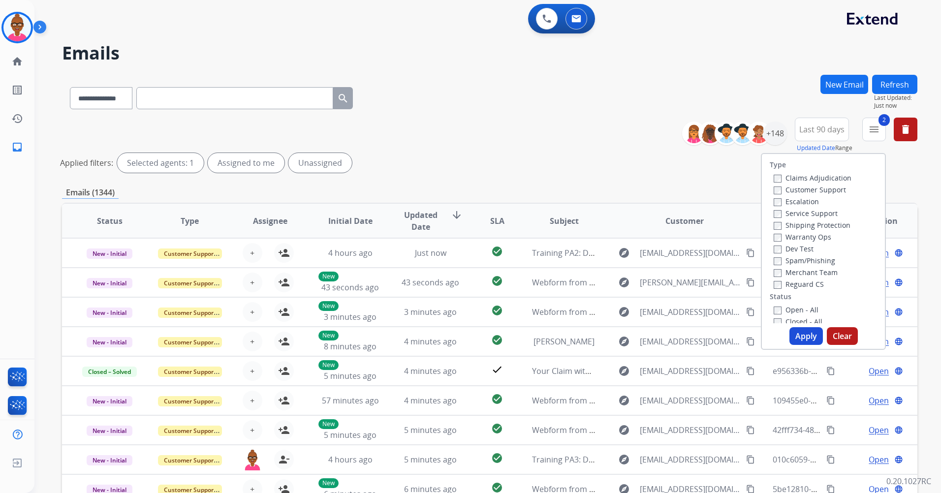
click at [776, 286] on label "Reguard CS" at bounding box center [799, 284] width 50 height 9
click at [807, 333] on button "Apply" at bounding box center [805, 336] width 33 height 18
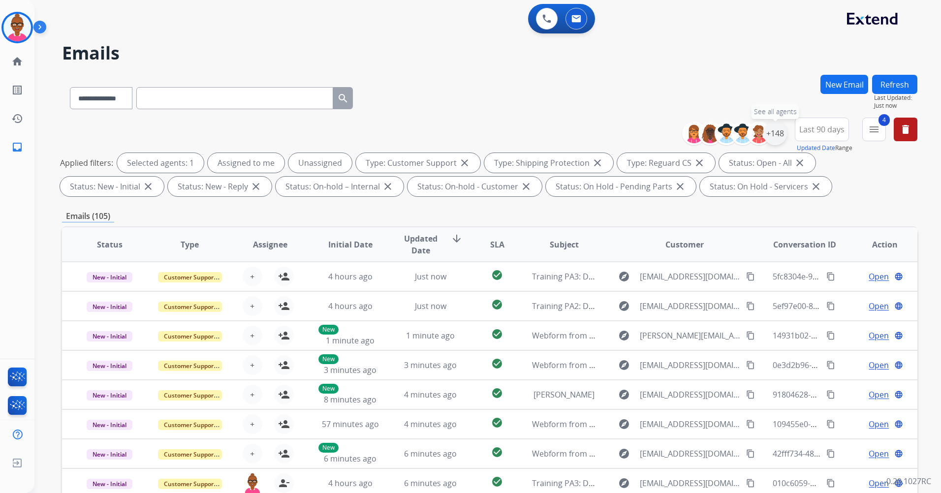
click at [777, 133] on div "+148" at bounding box center [775, 134] width 24 height 24
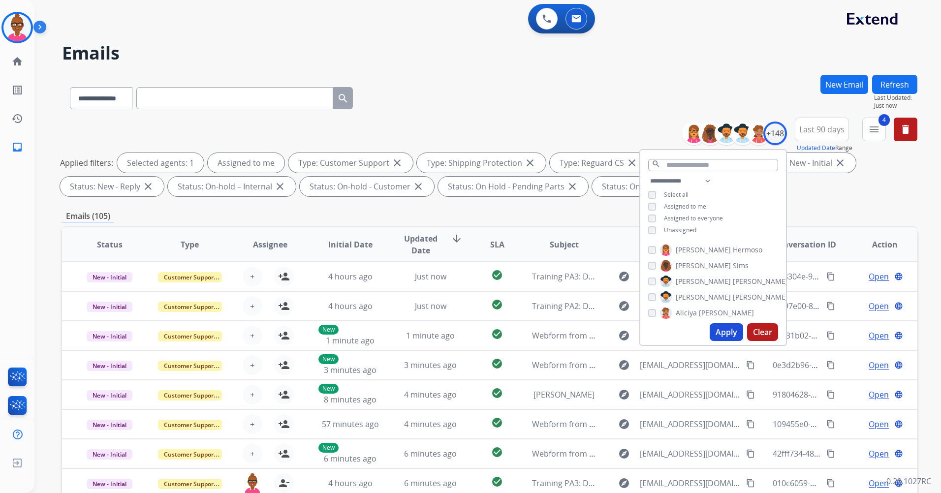
click at [722, 331] on button "Apply" at bounding box center [726, 332] width 33 height 18
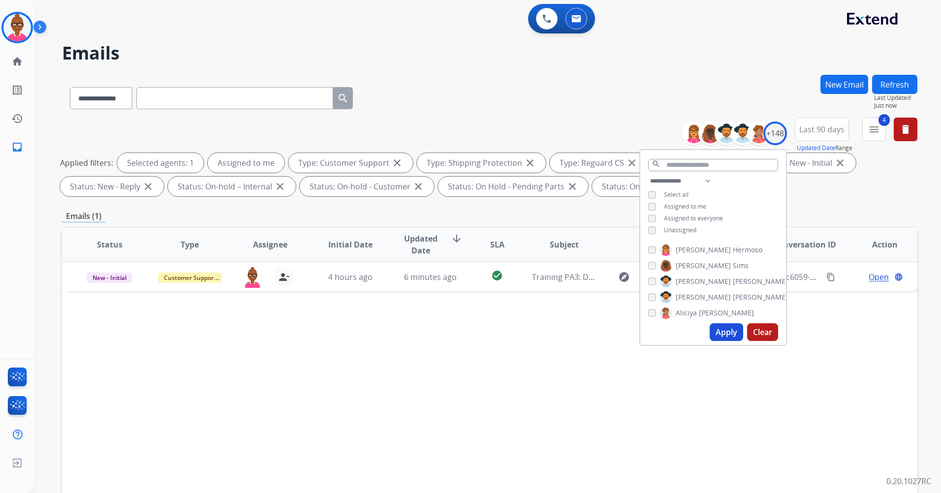
click at [515, 342] on div "Status Type Assignee Initial Date Updated Date arrow_downward SLA Subject Custo…" at bounding box center [489, 391] width 855 height 330
click at [515, 340] on div "Status Type Assignee Initial Date Updated Date arrow_downward SLA Subject Custo…" at bounding box center [489, 391] width 855 height 330
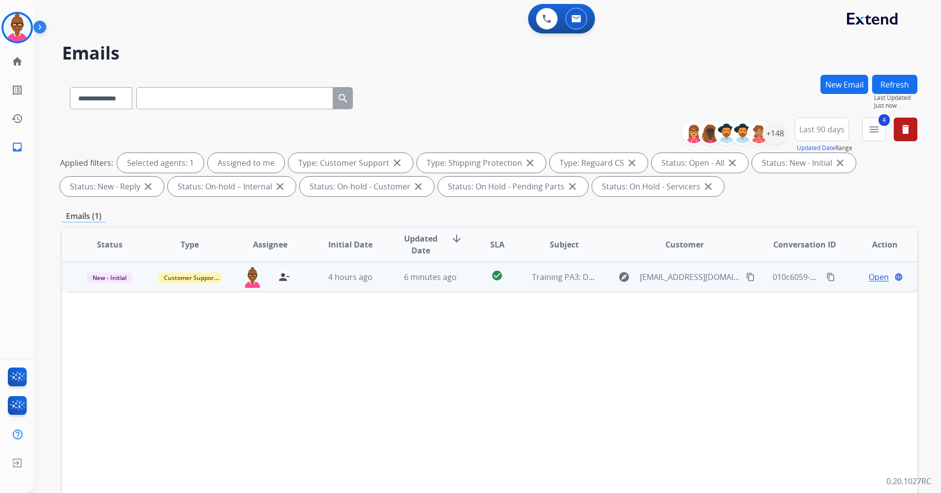
click at [872, 274] on span "Open" at bounding box center [879, 277] width 20 height 12
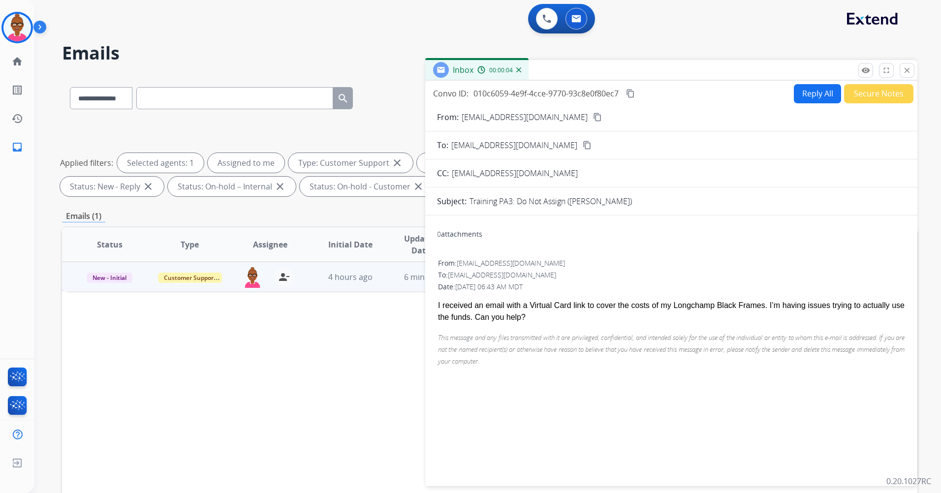
click at [536, 306] on div "I received an email with a Virtual Card link to cover the costs of my Longchamp…" at bounding box center [671, 312] width 467 height 24
drag, startPoint x: 526, startPoint y: 310, endPoint x: 520, endPoint y: 308, distance: 6.7
click at [526, 309] on div "I received an email with a Virtual Card link to cover the costs of my Longchamp…" at bounding box center [671, 312] width 467 height 24
drag, startPoint x: 519, startPoint y: 306, endPoint x: 573, endPoint y: 306, distance: 54.1
click at [573, 306] on div "I received an email with a Virtual Card link to cover the costs of my Longchamp…" at bounding box center [671, 312] width 467 height 24
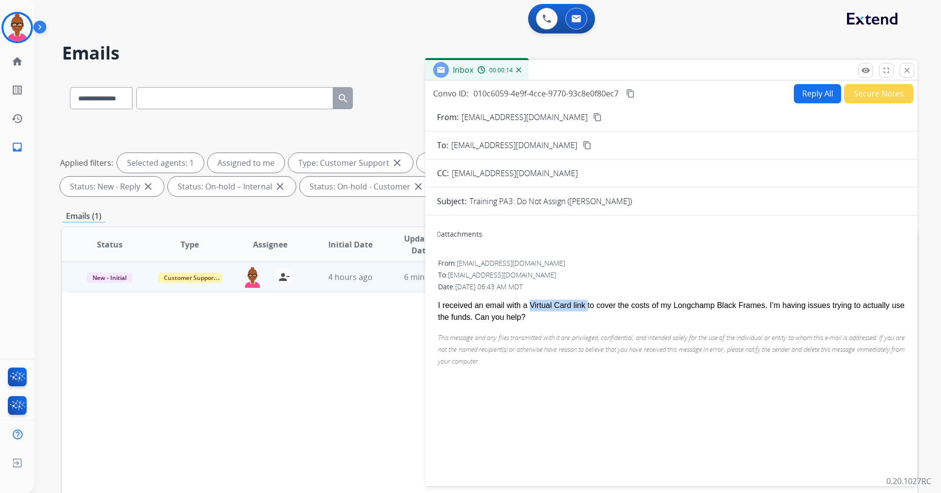
click at [573, 306] on div "I received an email with a Virtual Card link to cover the costs of my Longchamp…" at bounding box center [671, 312] width 467 height 24
drag, startPoint x: 523, startPoint y: 309, endPoint x: 575, endPoint y: 308, distance: 52.2
click at [575, 308] on div "I received an email with a Virtual Card link to cover the costs of my Longchamp…" at bounding box center [671, 312] width 467 height 24
click at [887, 72] on mat-icon "fullscreen" at bounding box center [886, 70] width 9 height 9
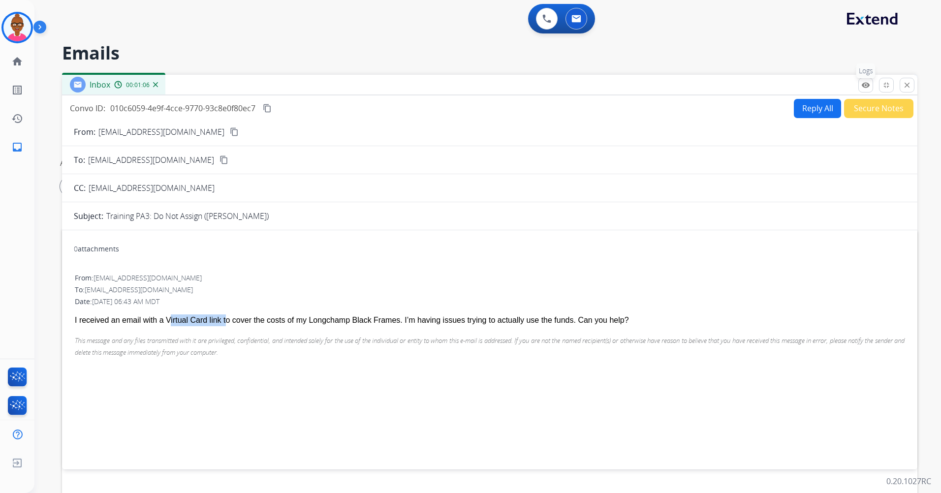
click at [869, 87] on mat-icon "remove_red_eye" at bounding box center [865, 85] width 9 height 9
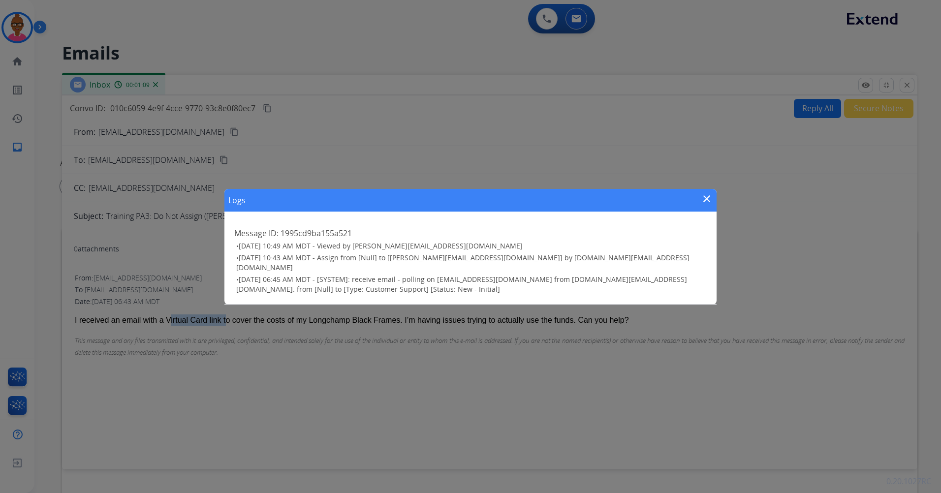
click at [705, 205] on mat-icon "close" at bounding box center [707, 199] width 12 height 12
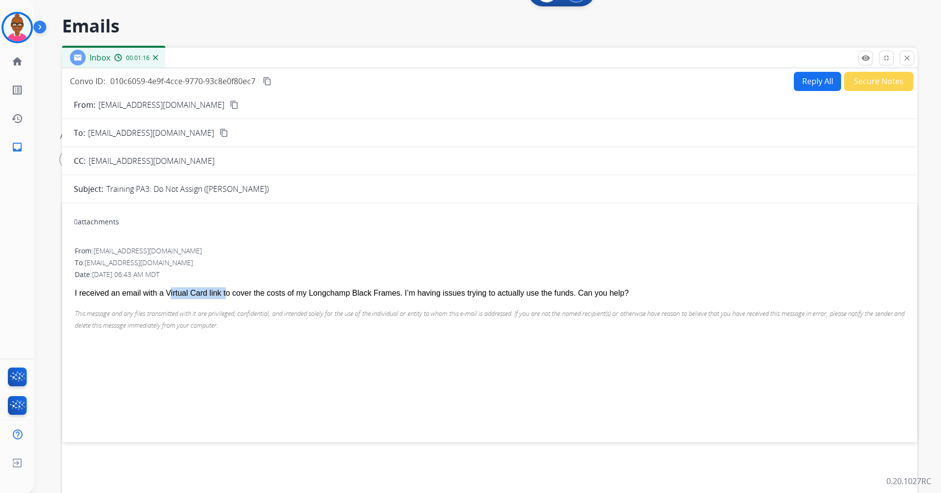
scroll to position [49, 0]
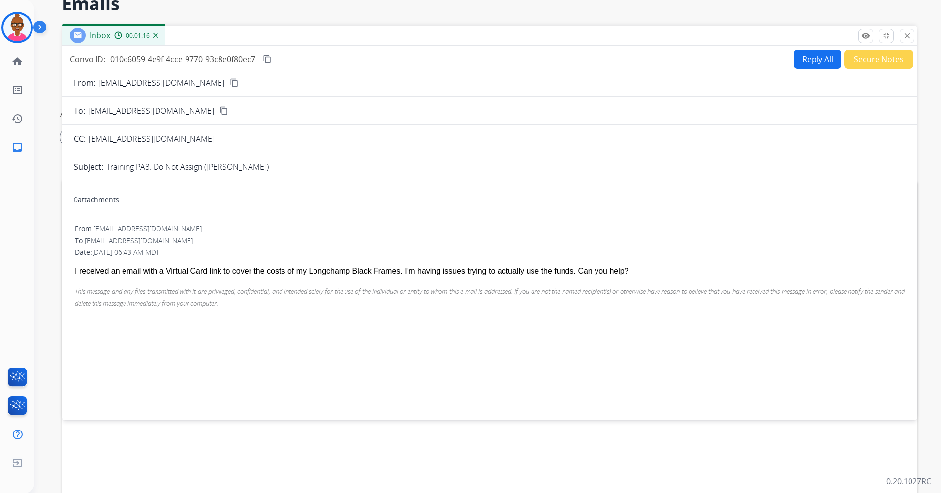
click at [543, 201] on div "0 attachments" at bounding box center [394, 201] width 640 height 24
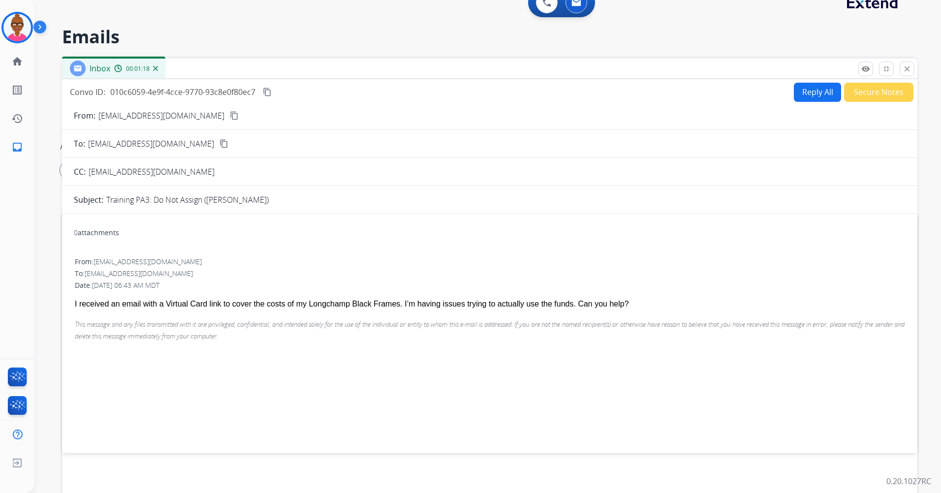
scroll to position [0, 0]
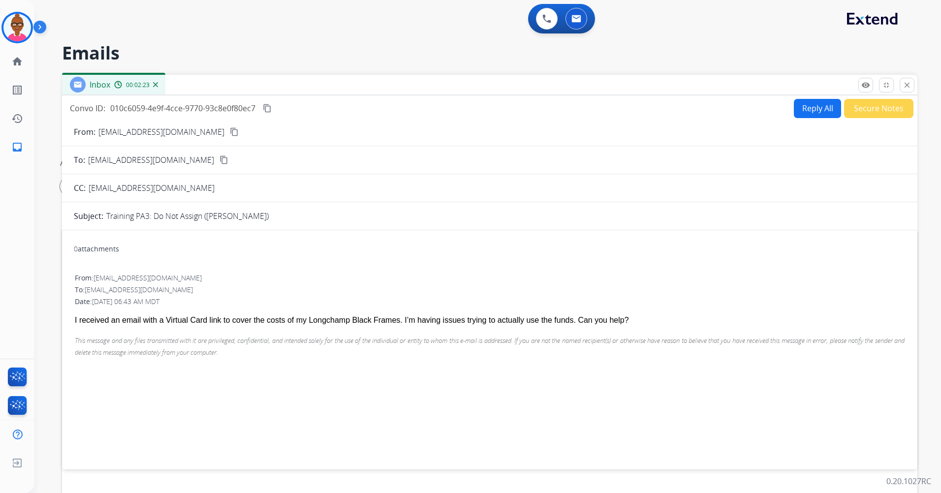
click at [801, 113] on button "Reply All" at bounding box center [817, 108] width 47 height 19
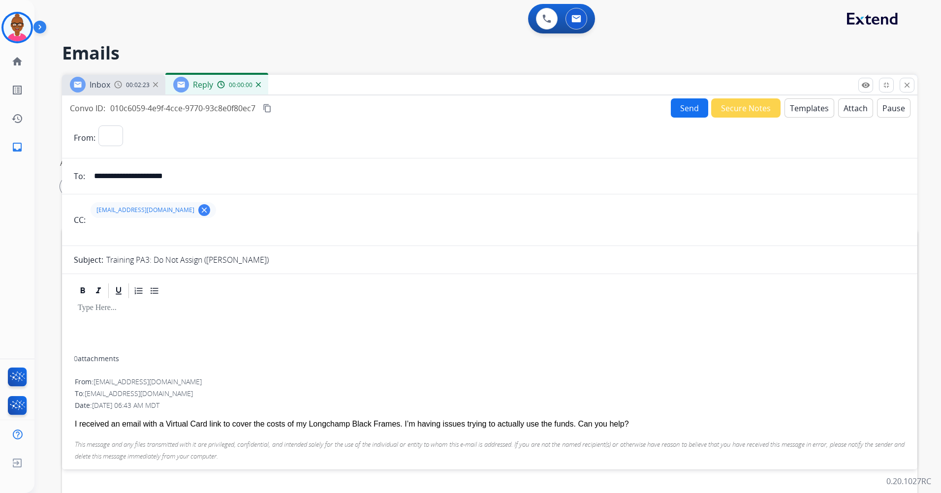
select select "**********"
click at [802, 107] on button "Templates" at bounding box center [809, 107] width 50 height 19
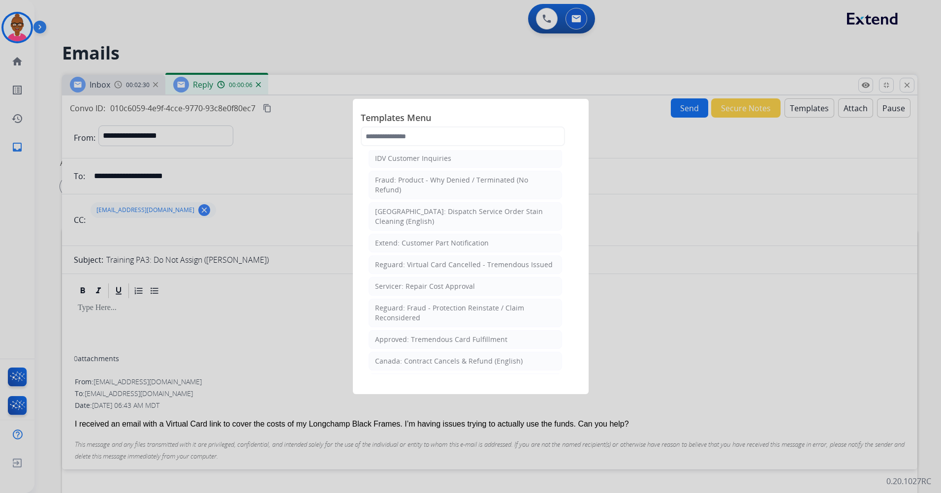
scroll to position [345, 0]
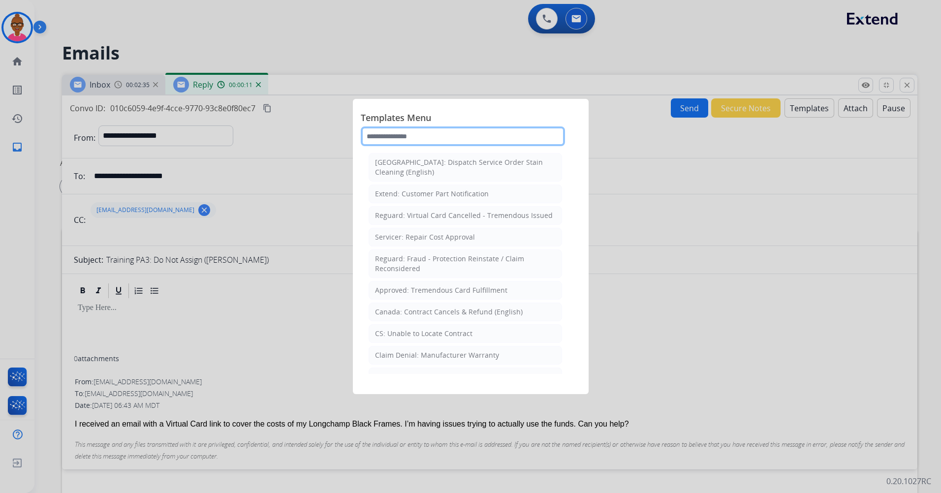
click at [521, 138] on input "text" at bounding box center [463, 136] width 204 height 20
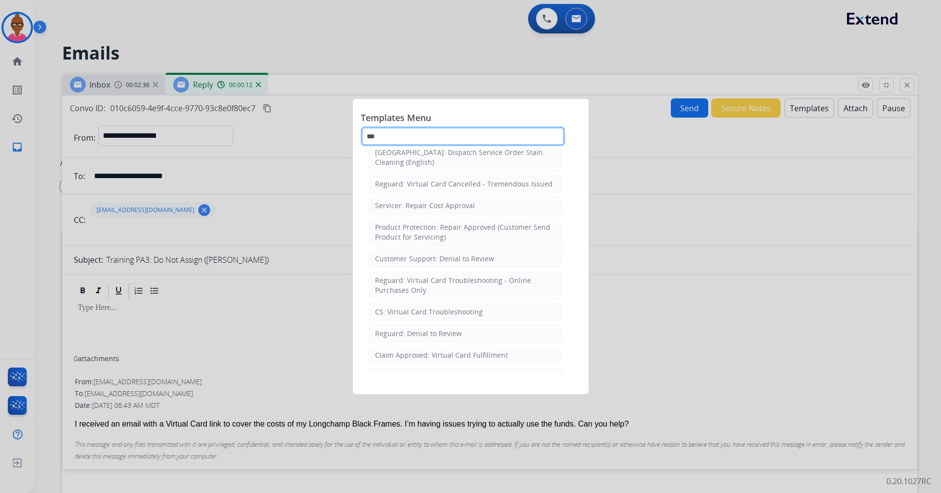
scroll to position [0, 0]
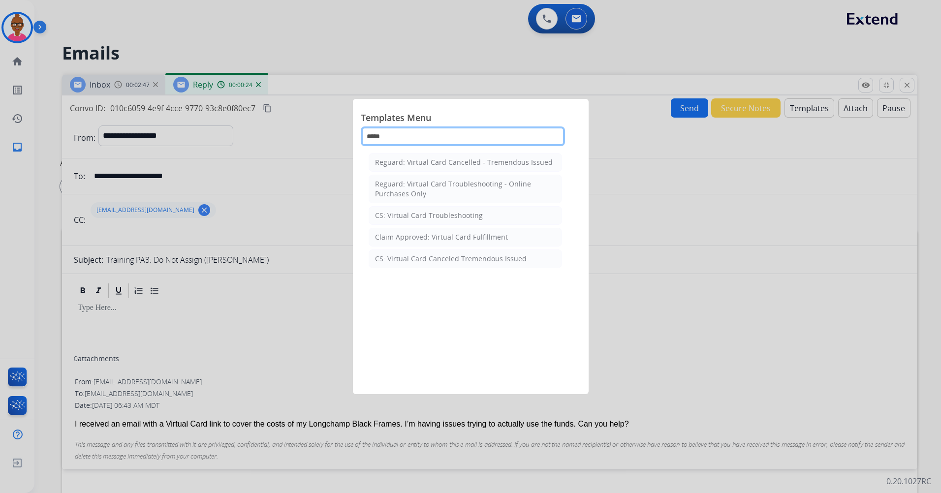
type input "*****"
click at [486, 216] on li "CS: Virtual Card Troubleshooting" at bounding box center [465, 215] width 193 height 19
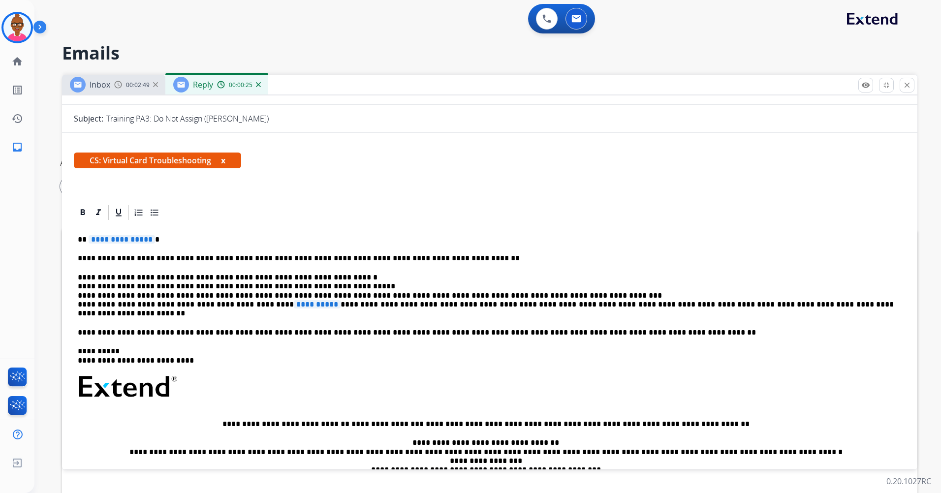
scroll to position [148, 0]
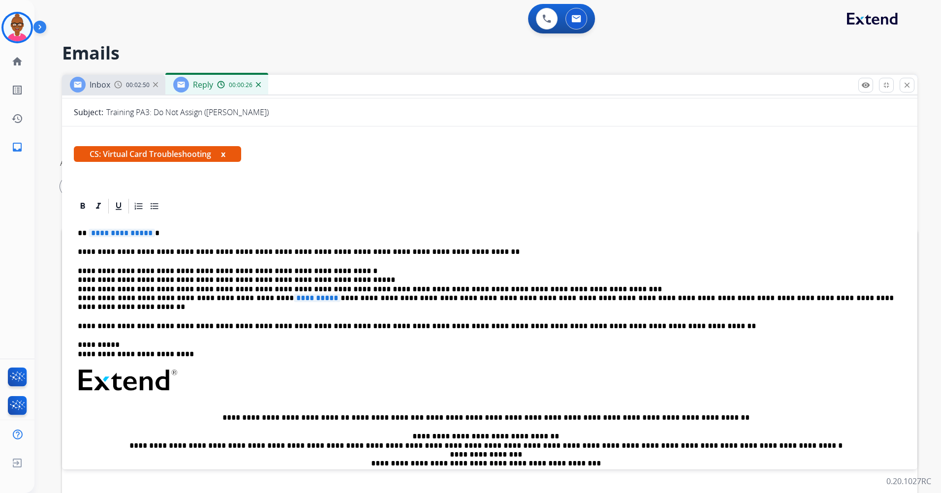
click at [149, 234] on span "**********" at bounding box center [122, 233] width 66 height 8
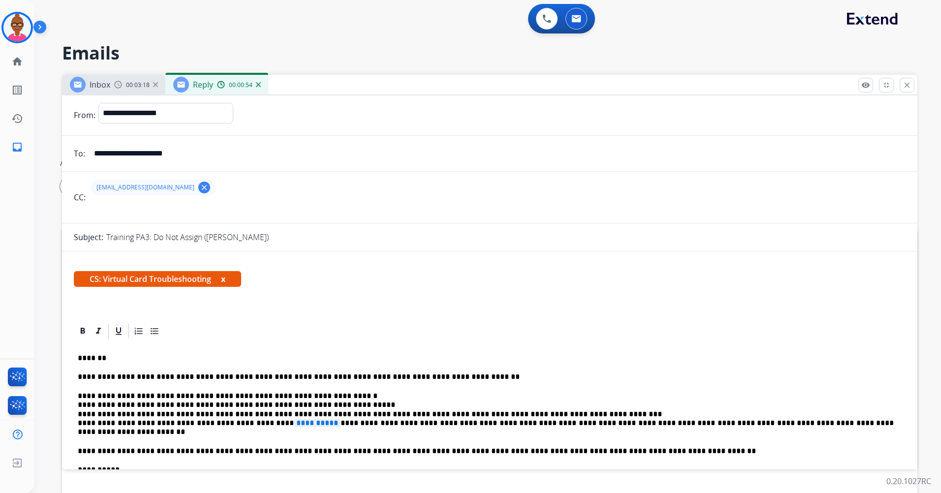
scroll to position [0, 0]
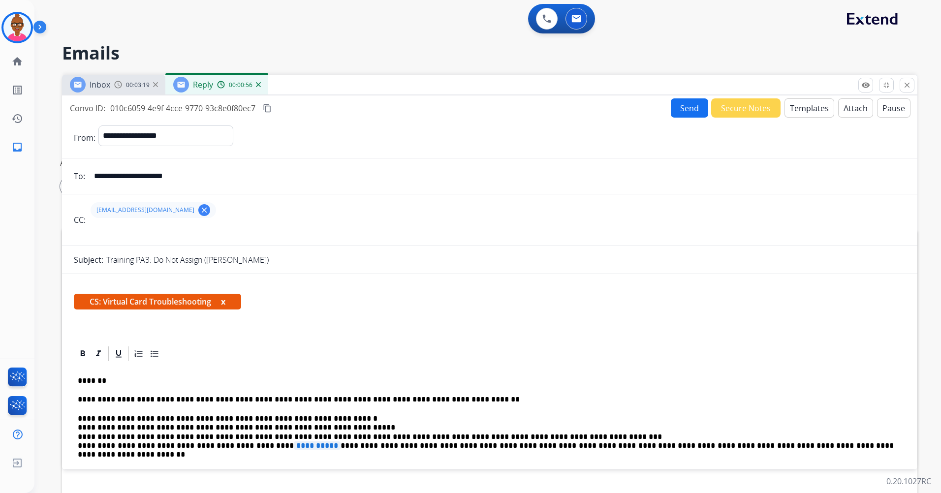
click at [121, 87] on img at bounding box center [118, 85] width 8 height 8
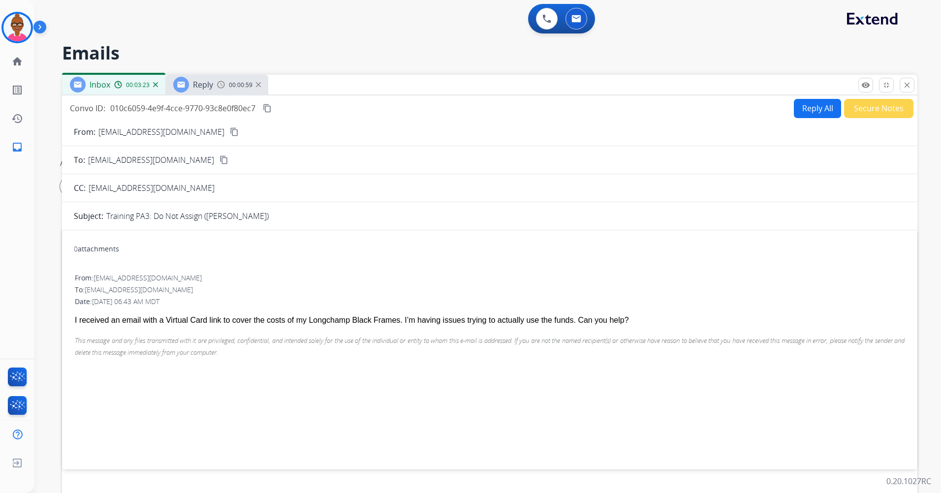
click at [215, 83] on div "Reply 00:00:59" at bounding box center [216, 85] width 103 height 20
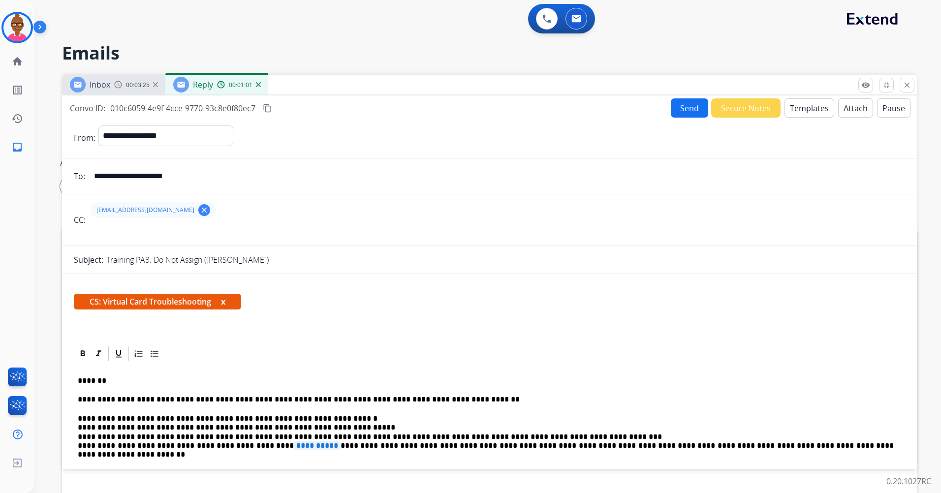
click at [301, 444] on p "**********" at bounding box center [486, 436] width 816 height 45
click at [303, 449] on p "**********" at bounding box center [486, 436] width 816 height 45
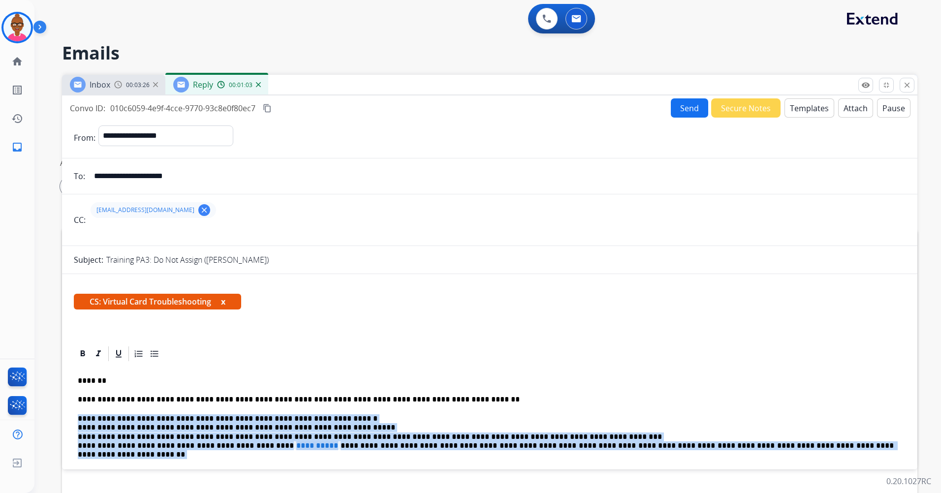
click at [300, 448] on p "**********" at bounding box center [486, 436] width 816 height 45
click at [294, 446] on span "**********" at bounding box center [317, 445] width 47 height 8
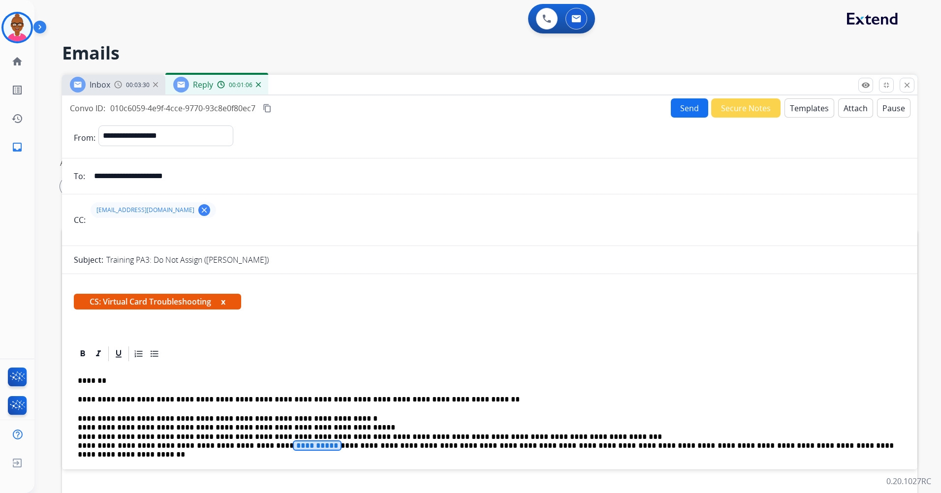
click at [299, 447] on p "**********" at bounding box center [486, 436] width 816 height 45
click at [254, 446] on p "**********" at bounding box center [486, 436] width 816 height 45
click at [687, 102] on button "Send" at bounding box center [689, 107] width 37 height 19
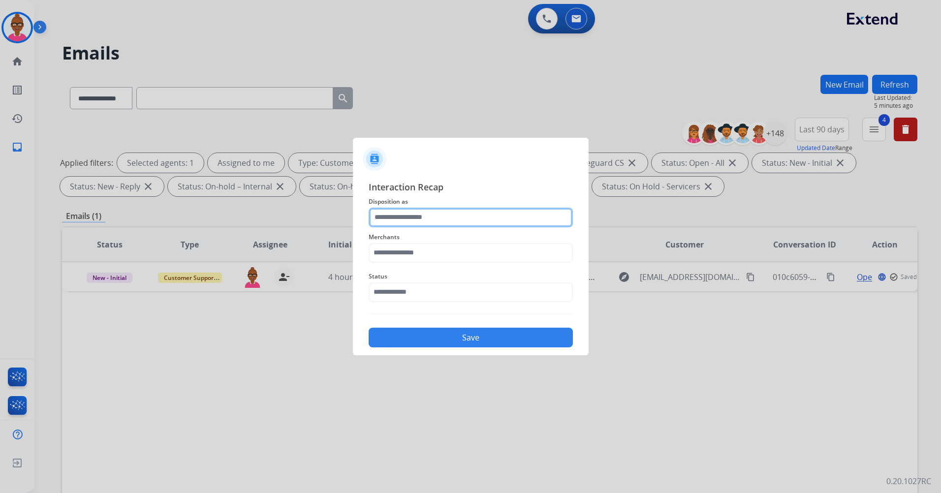
click at [460, 218] on input "text" at bounding box center [471, 218] width 204 height 20
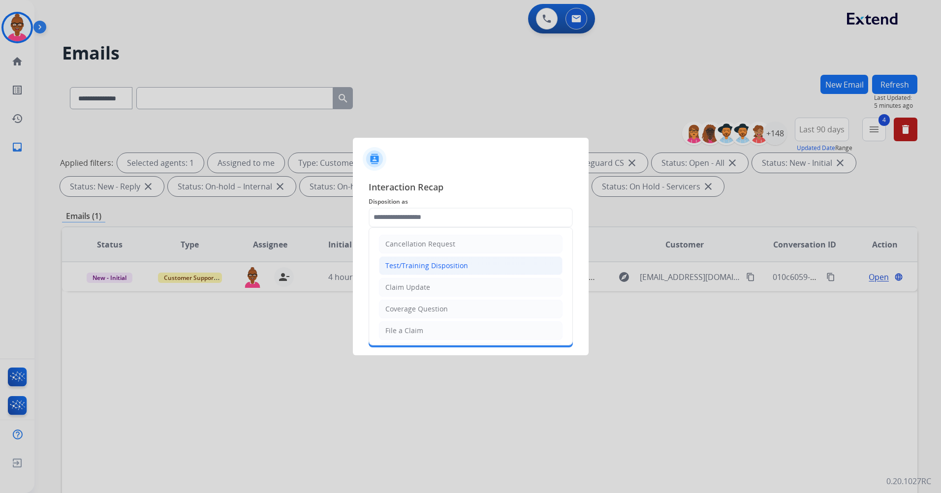
click at [447, 263] on div "Test/Training Disposition" at bounding box center [426, 266] width 83 height 10
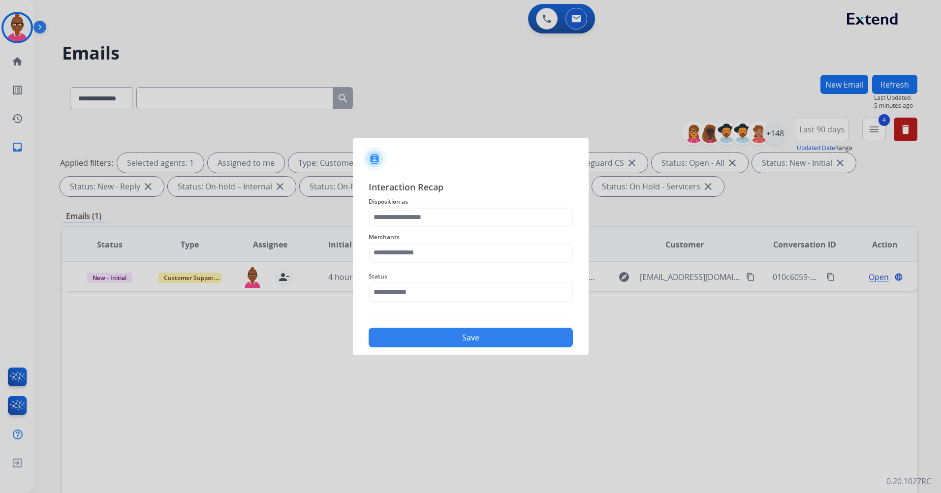
type input "**********"
click at [449, 248] on input "text" at bounding box center [471, 253] width 204 height 20
click at [417, 257] on input "***" at bounding box center [471, 253] width 204 height 20
click at [421, 254] on input "*********" at bounding box center [471, 253] width 204 height 20
click at [447, 252] on input "***" at bounding box center [471, 253] width 204 height 20
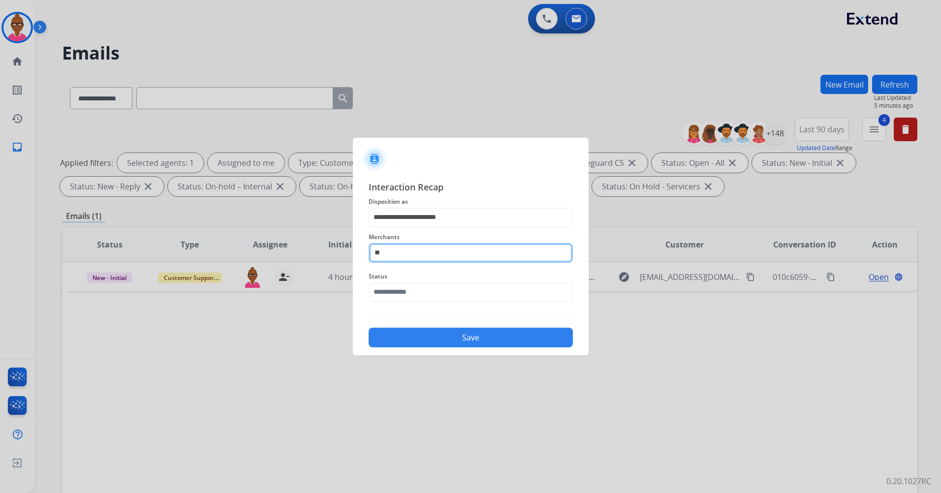
type input "*"
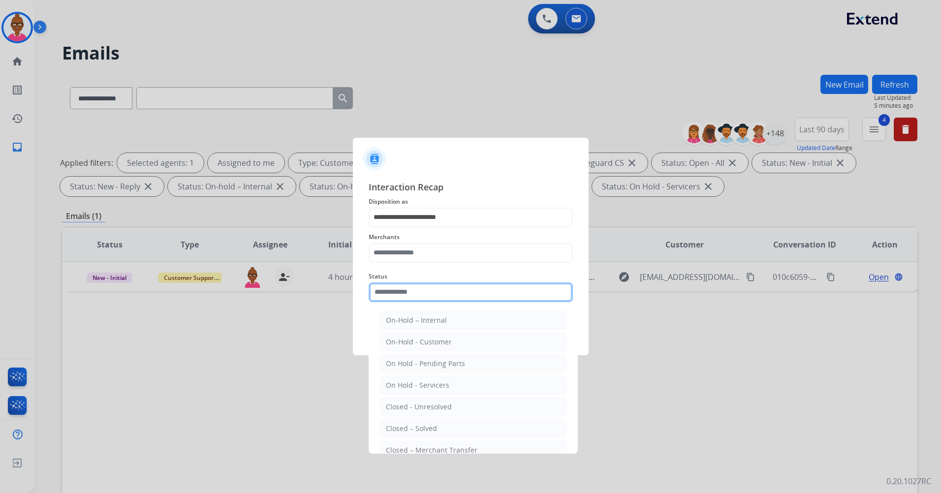
click at [441, 292] on input "text" at bounding box center [471, 292] width 204 height 20
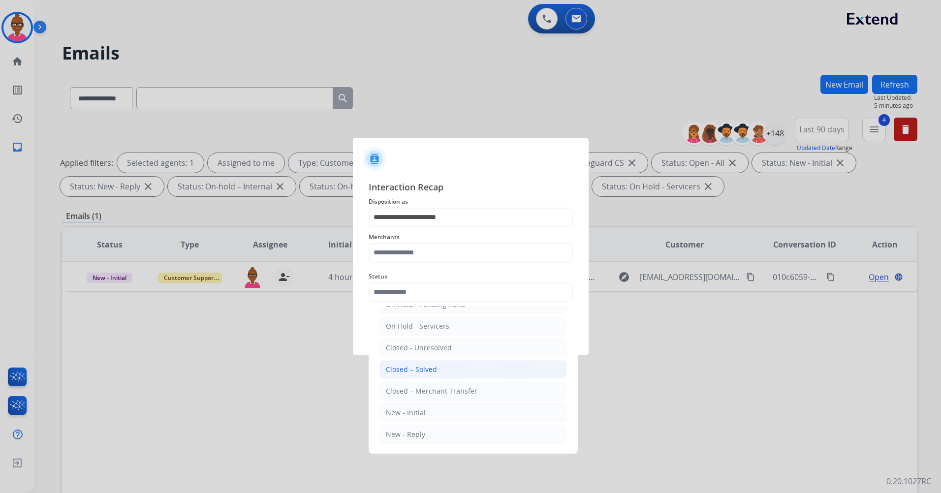
click at [432, 366] on div "Closed – Solved" at bounding box center [411, 370] width 51 height 10
type input "**********"
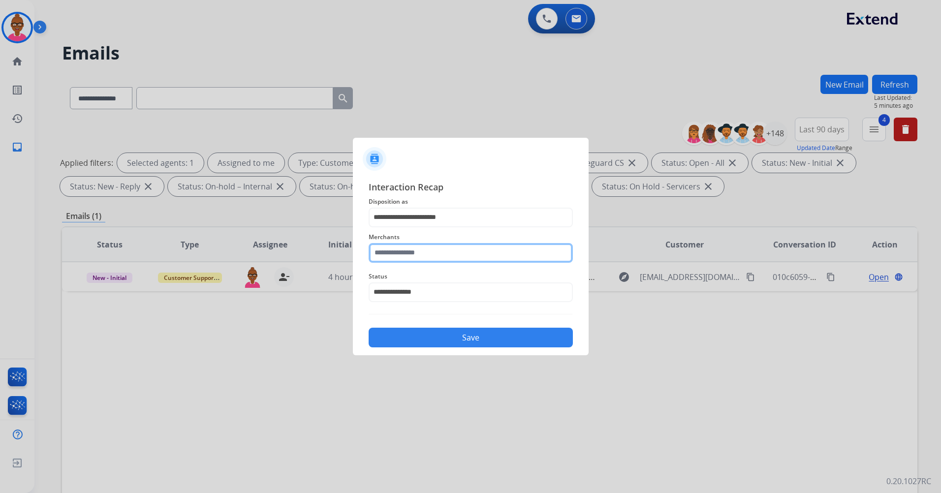
click at [410, 253] on input "text" at bounding box center [471, 253] width 204 height 20
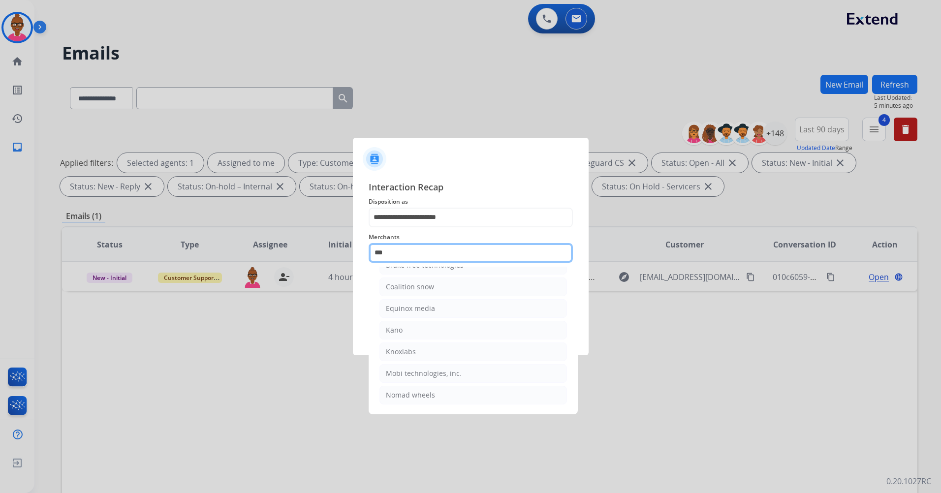
scroll to position [0, 0]
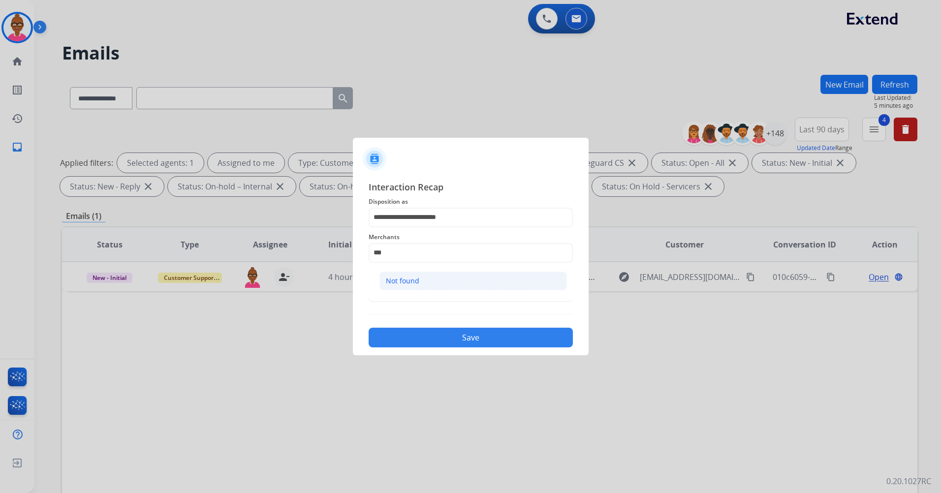
click at [528, 282] on li "Not found" at bounding box center [473, 281] width 188 height 19
type input "*********"
click at [517, 337] on button "Save" at bounding box center [471, 338] width 204 height 20
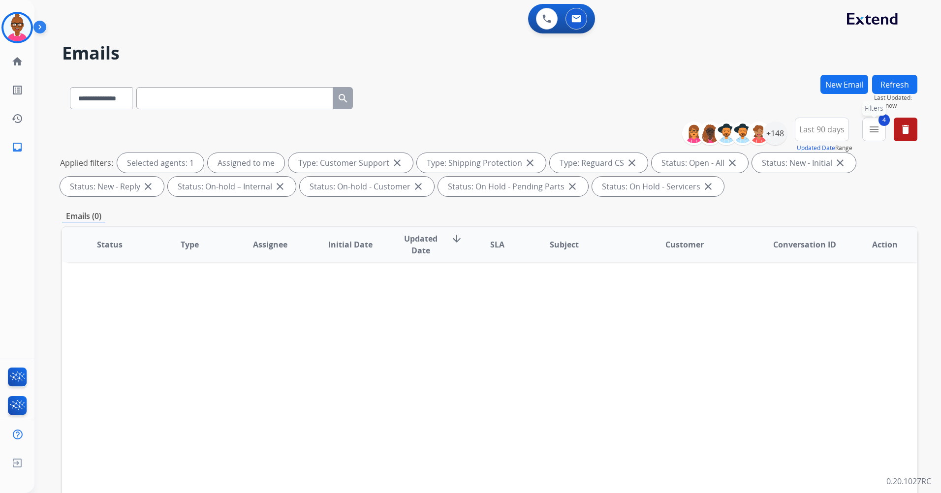
click at [866, 135] on button "4 menu Filters" at bounding box center [874, 130] width 24 height 24
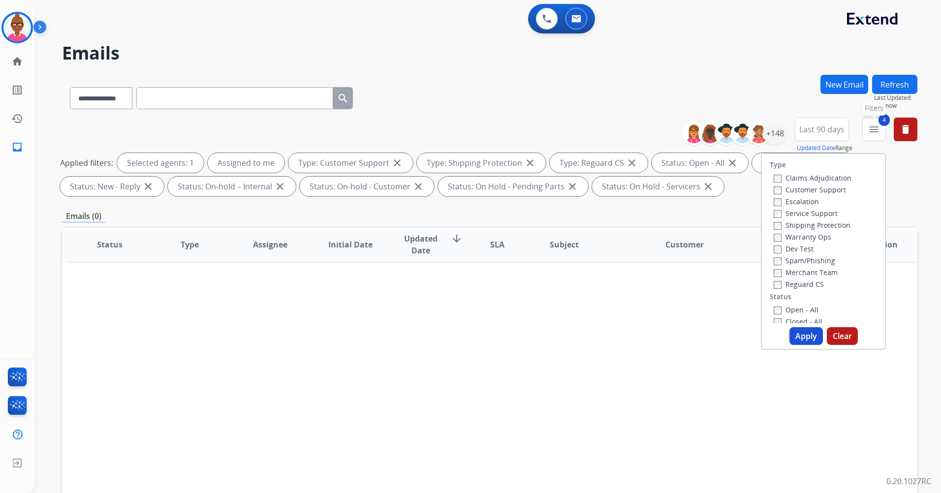
click at [866, 135] on button "4 menu Filters" at bounding box center [874, 130] width 24 height 24
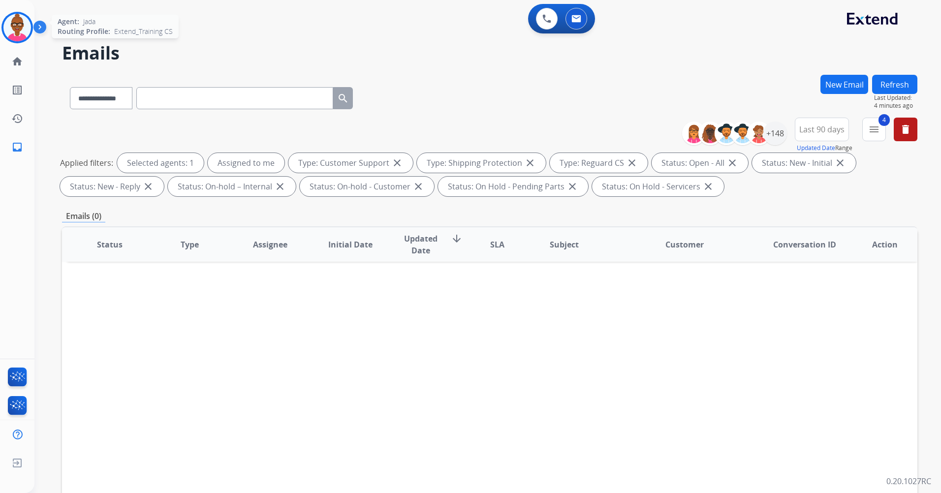
click at [12, 25] on img at bounding box center [17, 28] width 28 height 28
click at [22, 25] on img at bounding box center [17, 28] width 28 height 28
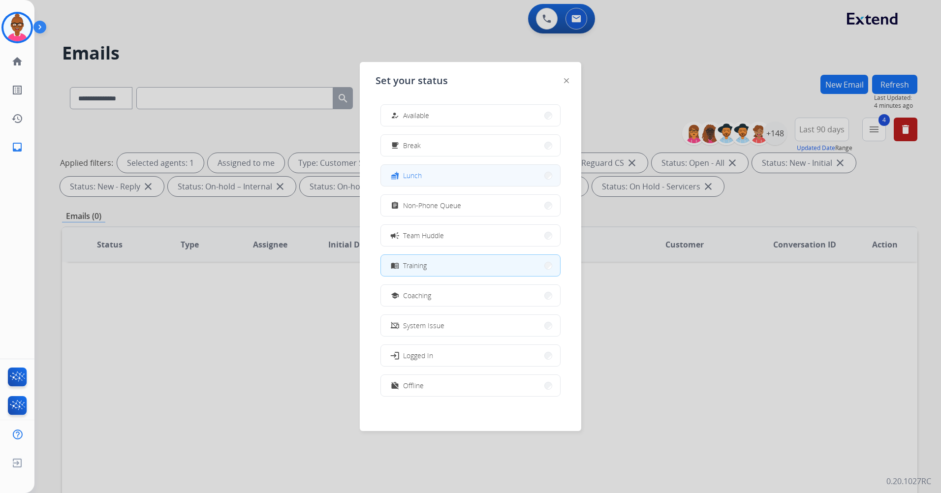
click at [470, 181] on button "fastfood Lunch" at bounding box center [470, 175] width 179 height 21
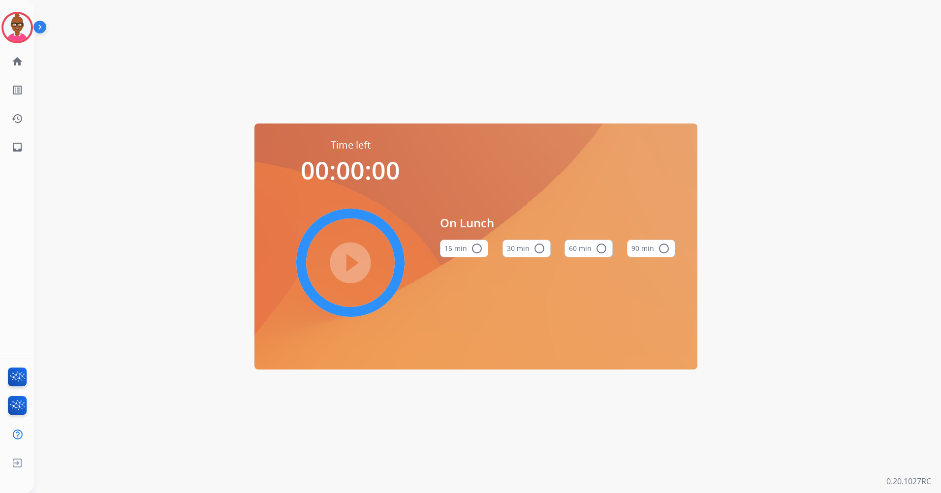
click at [598, 251] on mat-icon "radio_button_unchecked" at bounding box center [602, 249] width 12 height 12
